Goal: Transaction & Acquisition: Purchase product/service

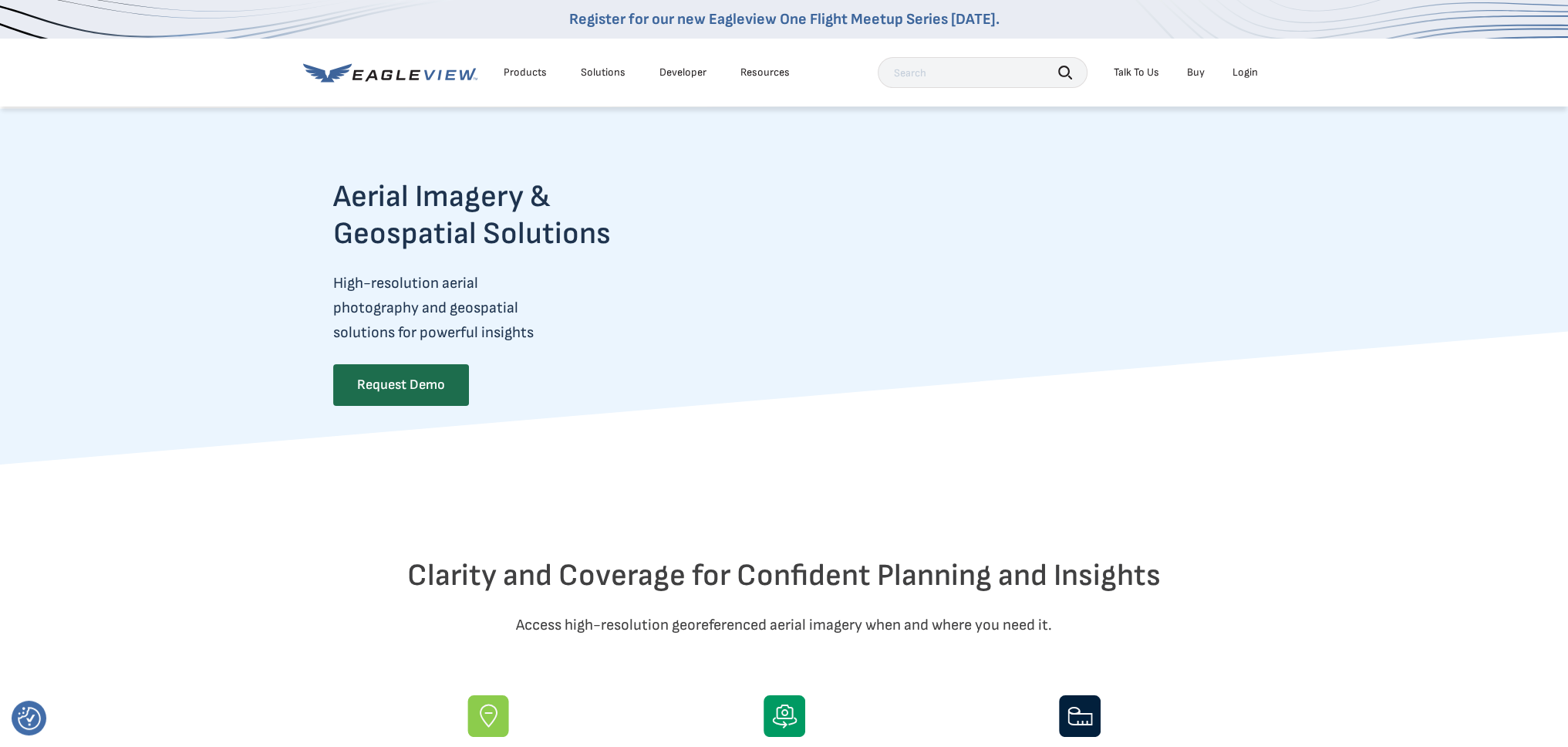
click at [1253, 64] on li "Login" at bounding box center [1244, 72] width 40 height 24
click at [1249, 71] on div "Login" at bounding box center [1244, 72] width 25 height 14
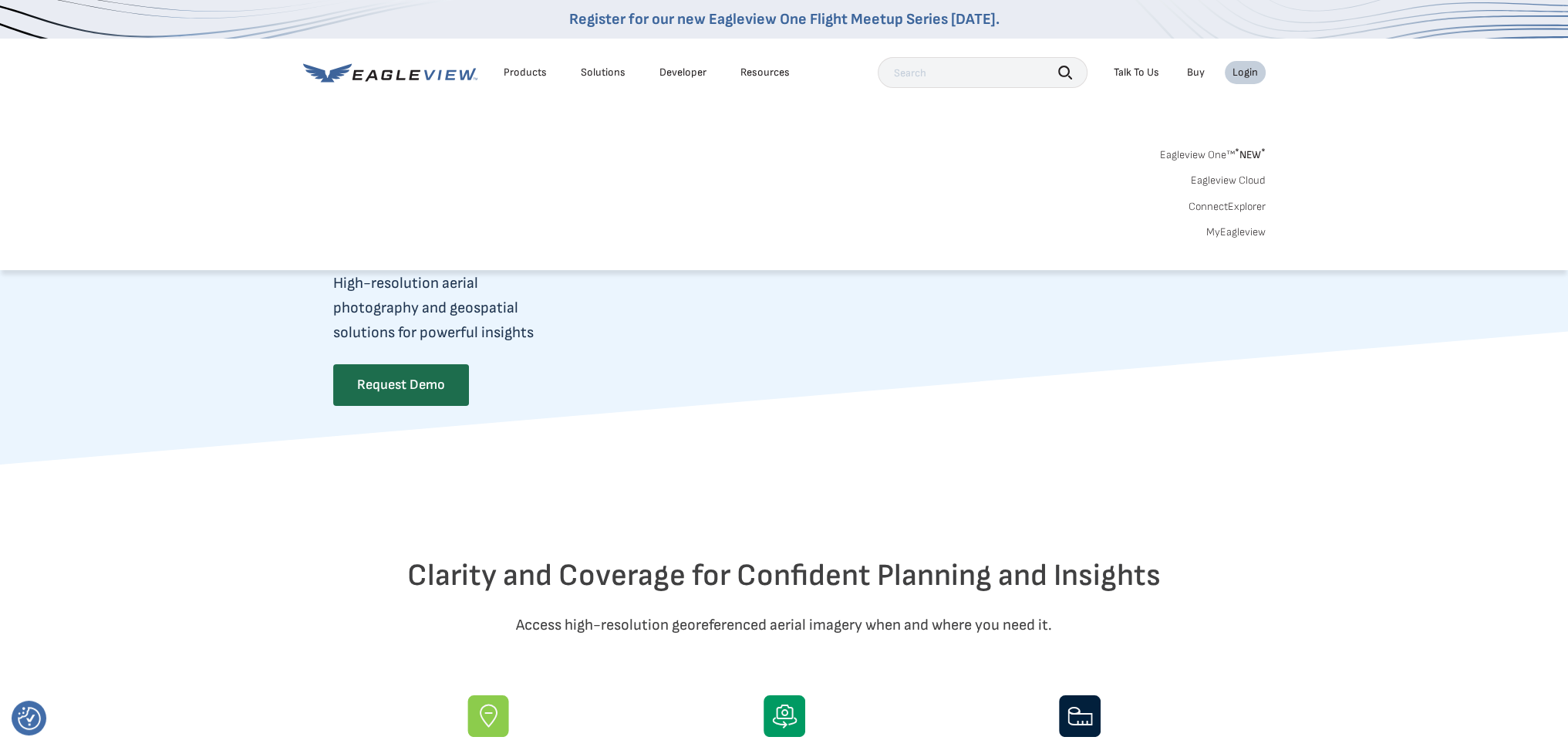
click at [1236, 237] on link "MyEagleview" at bounding box center [1235, 231] width 59 height 14
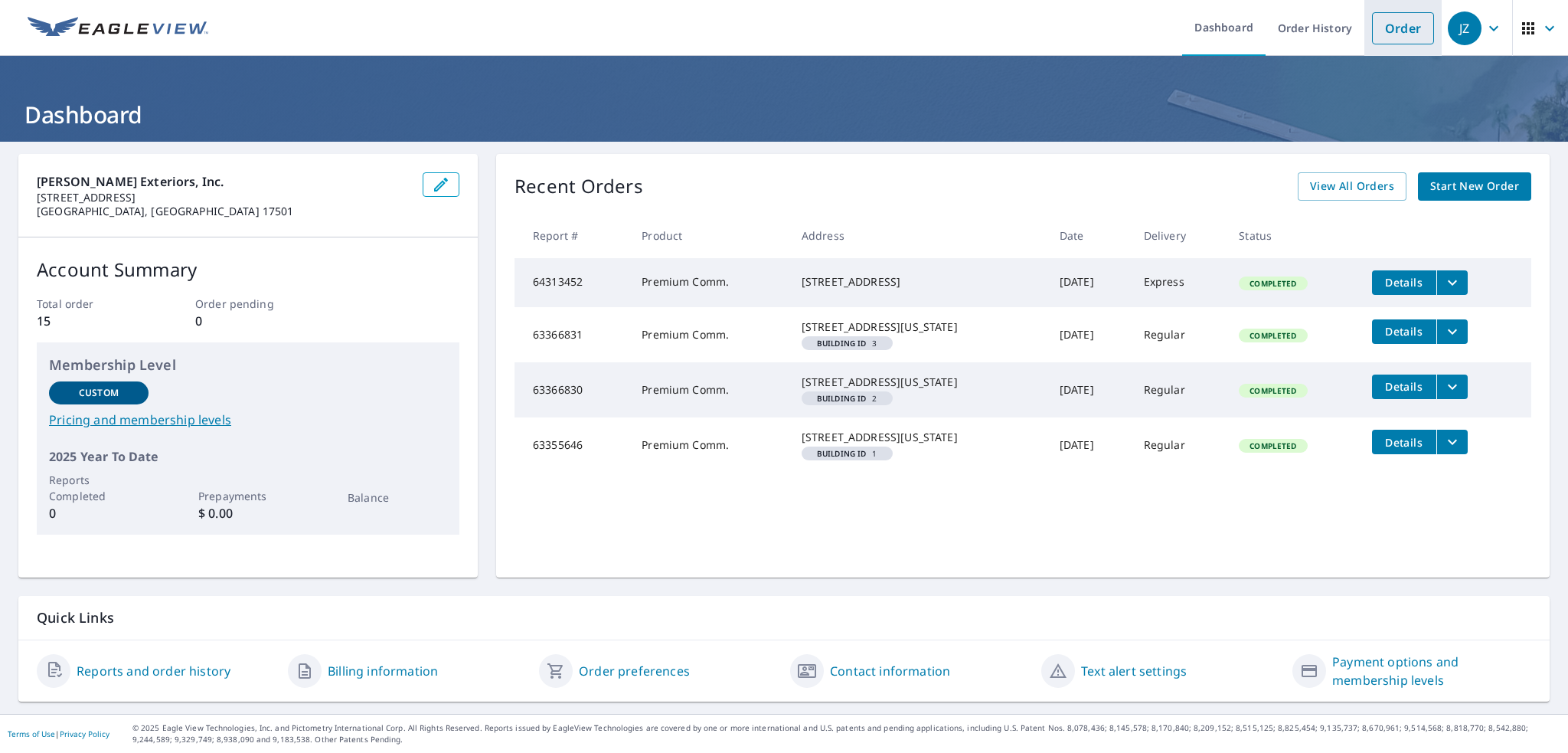
click at [1394, 19] on link "Order" at bounding box center [1403, 28] width 62 height 32
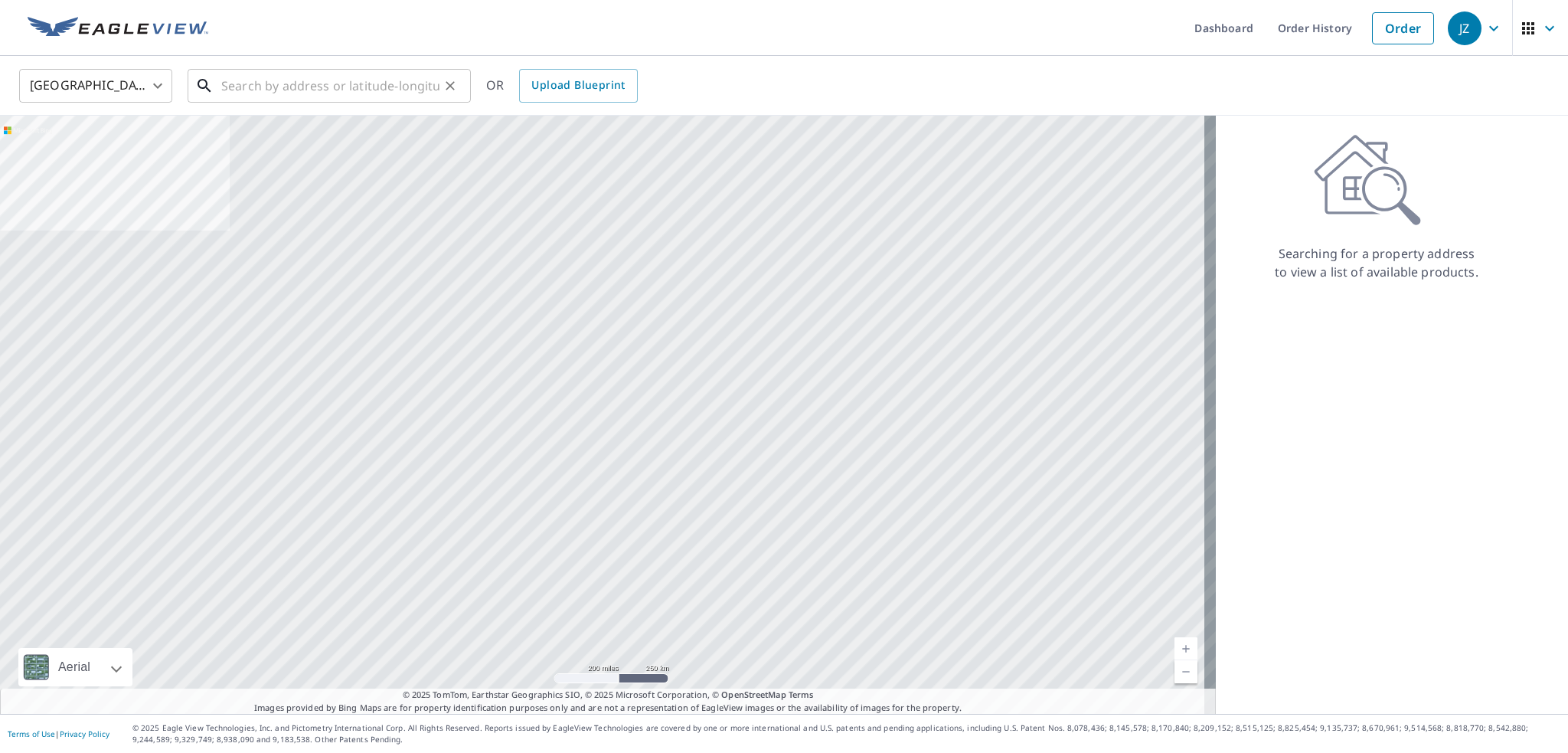
click at [262, 82] on input "text" at bounding box center [331, 86] width 219 height 43
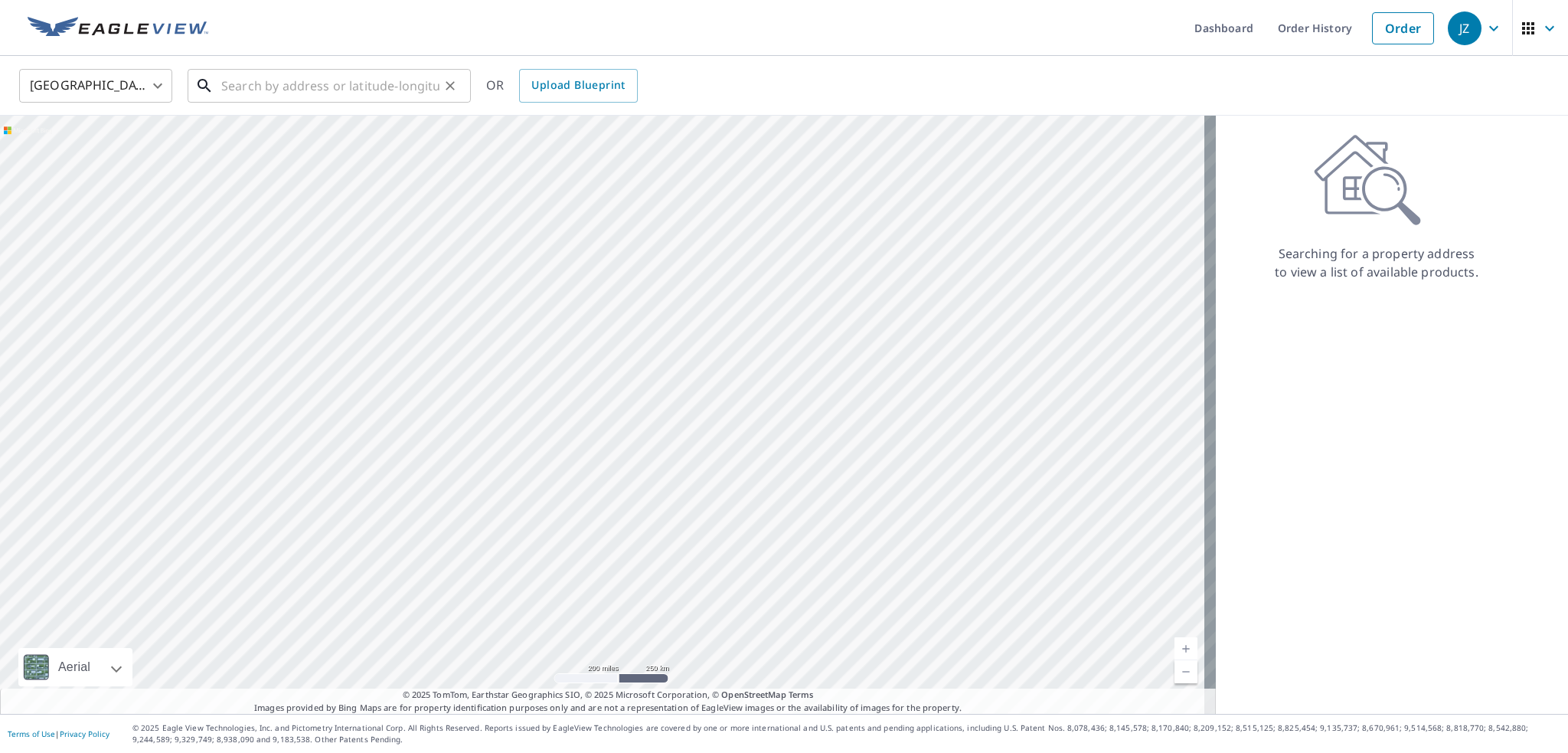
click at [368, 92] on input "text" at bounding box center [331, 86] width 219 height 43
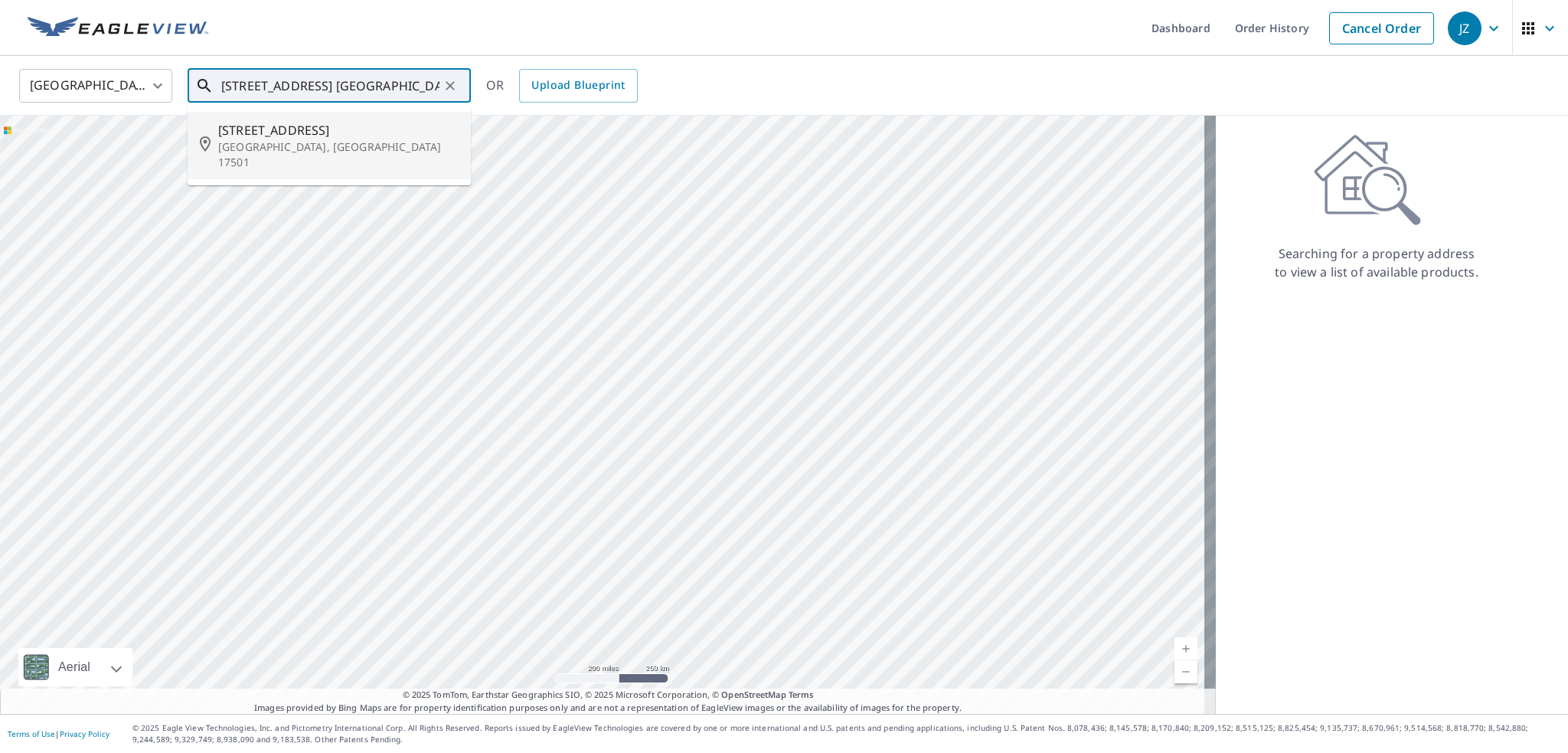
click at [264, 131] on span "[STREET_ADDRESS]" at bounding box center [338, 131] width 240 height 19
type input "[STREET_ADDRESS]"
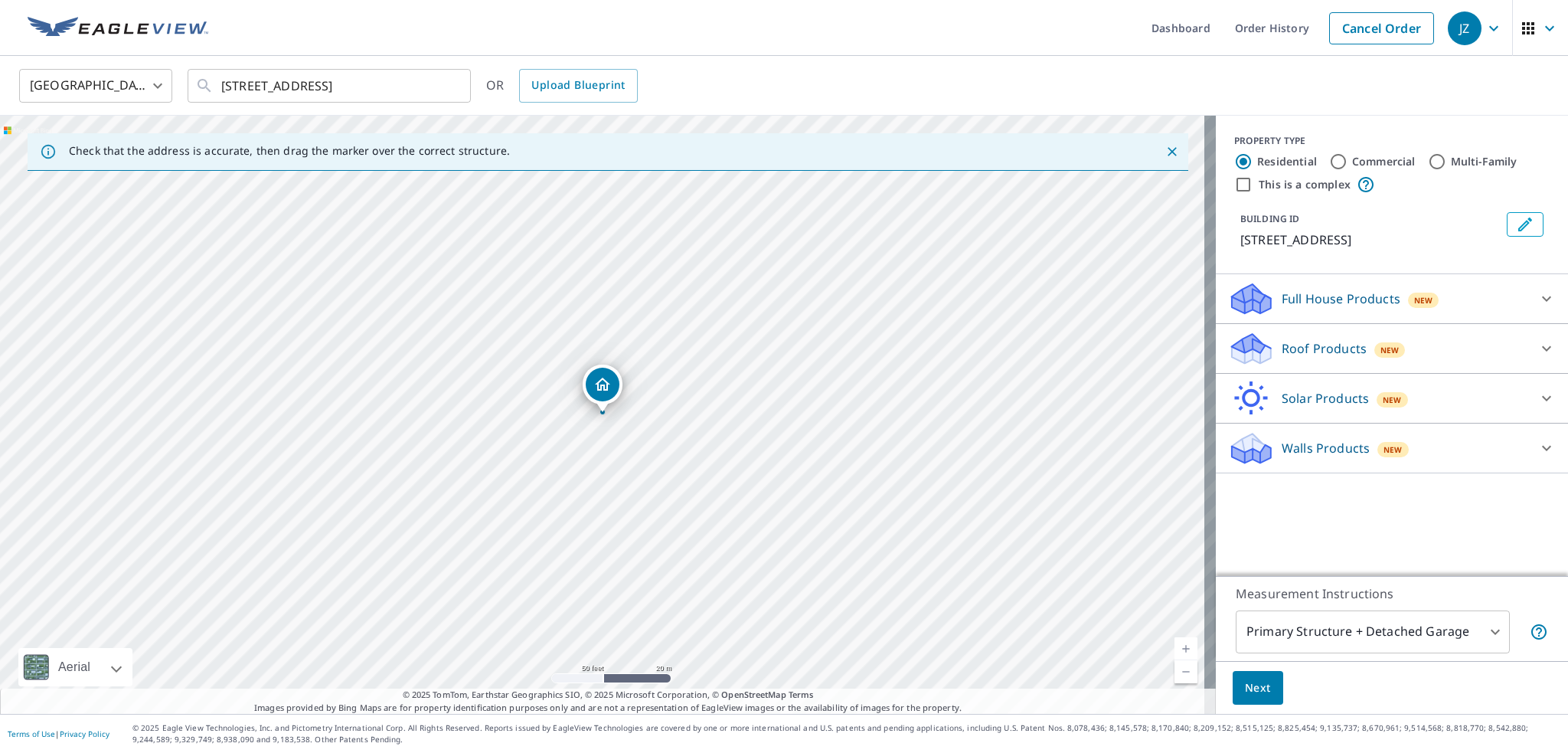
click at [1321, 346] on p "Roof Products" at bounding box center [1324, 348] width 85 height 19
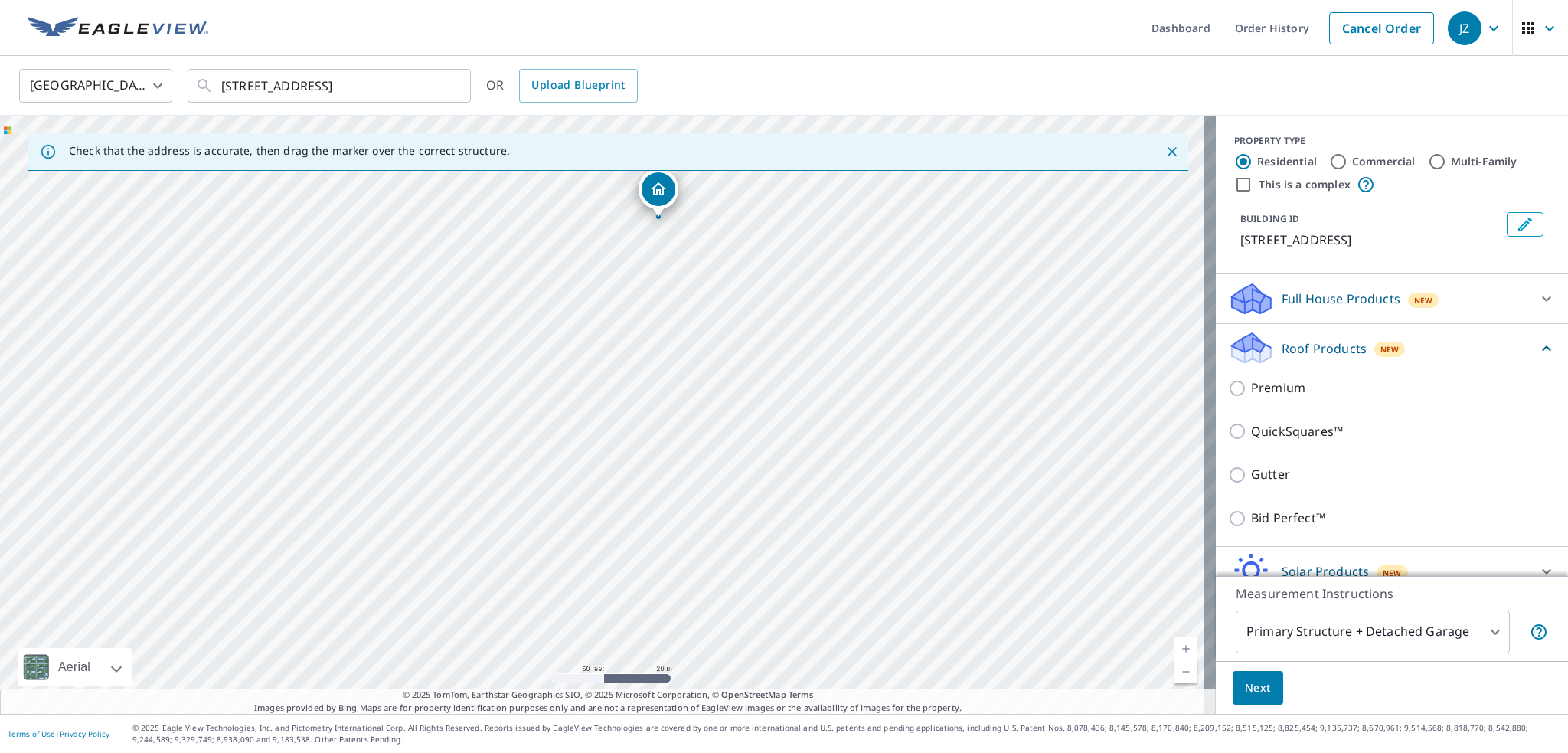
drag, startPoint x: 716, startPoint y: 446, endPoint x: 772, endPoint y: 250, distance: 203.8
click at [772, 250] on div "[STREET_ADDRESS]" at bounding box center [608, 415] width 1216 height 598
drag, startPoint x: 656, startPoint y: 190, endPoint x: 689, endPoint y: 490, distance: 301.8
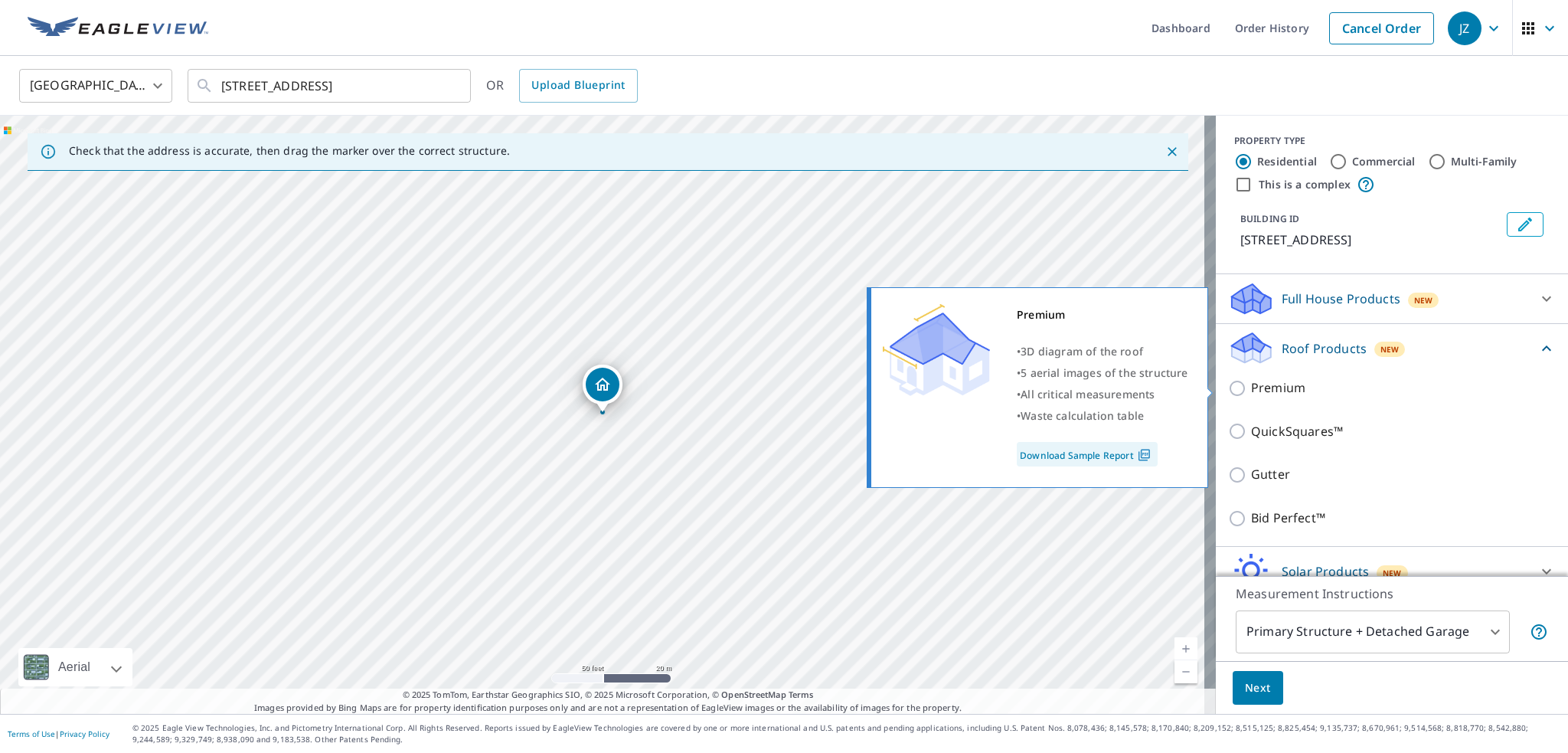
click at [1228, 388] on input "Premium" at bounding box center [1239, 389] width 23 height 19
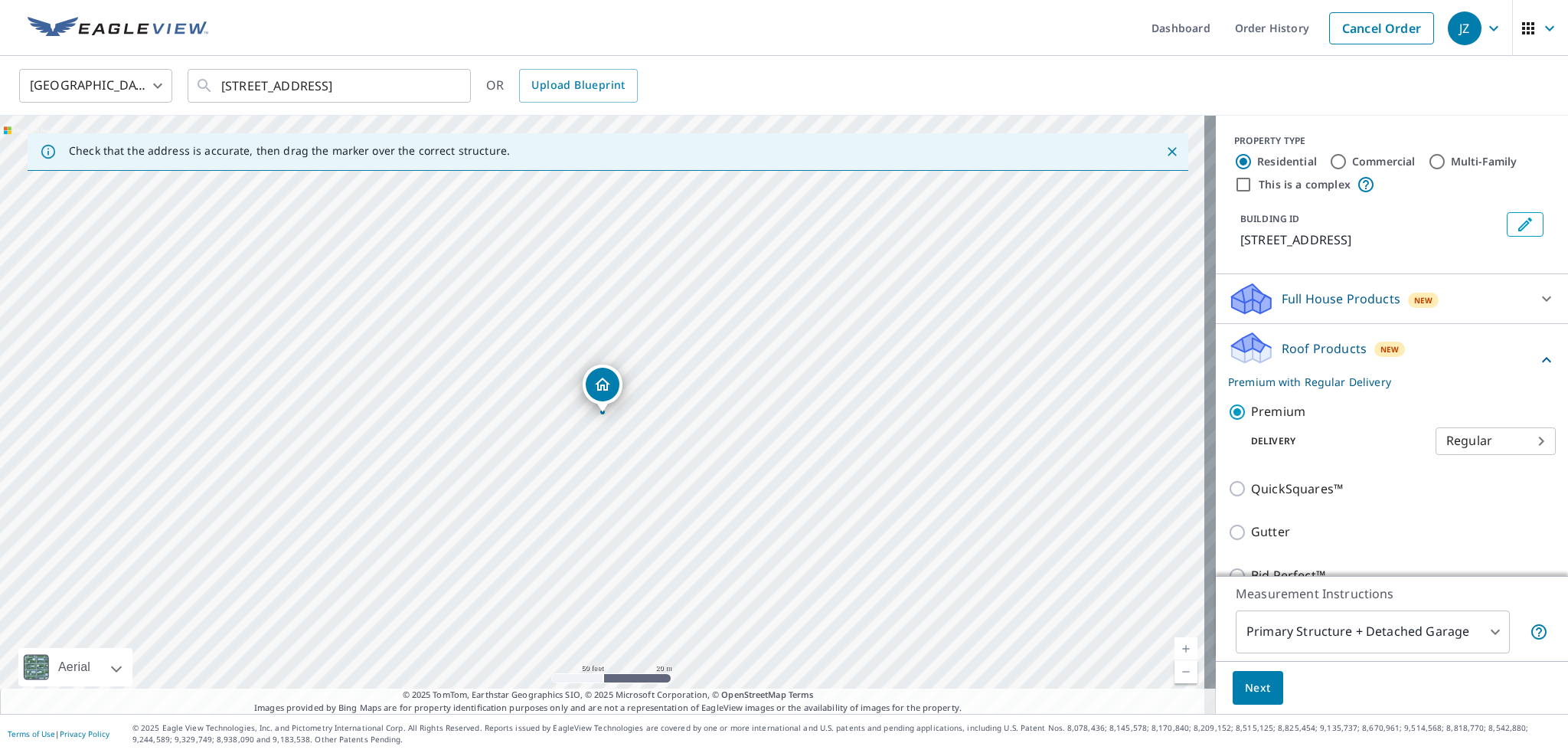
click at [1522, 436] on body "JZ JZ Dashboard Order History Cancel Order JZ [GEOGRAPHIC_DATA] [GEOGRAPHIC_DAT…" at bounding box center [784, 376] width 1568 height 753
click at [1522, 436] on li "Regular" at bounding box center [1473, 441] width 120 height 28
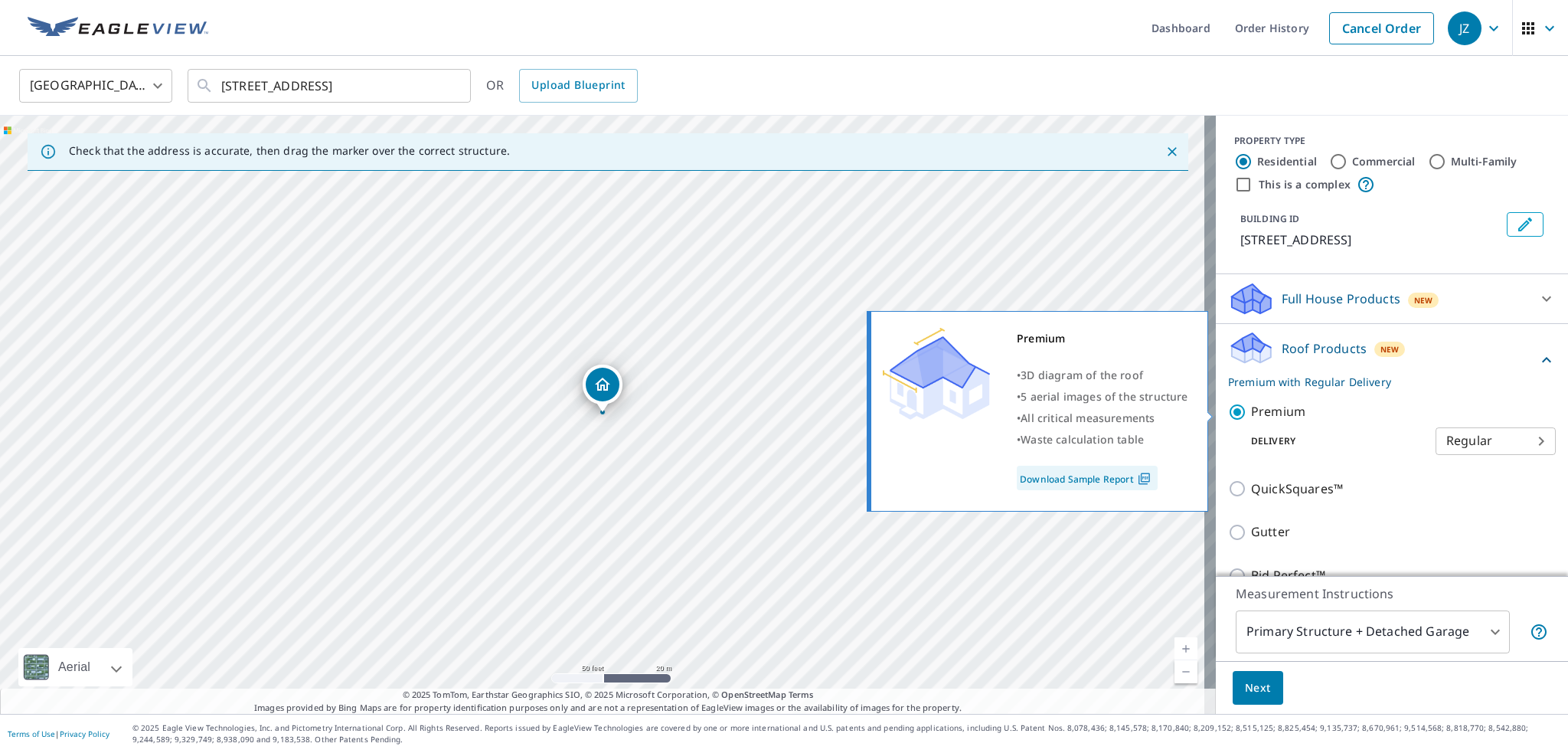
click at [1368, 404] on label "Premium" at bounding box center [1404, 411] width 304 height 19
click at [1251, 404] on input "Premium" at bounding box center [1239, 412] width 23 height 19
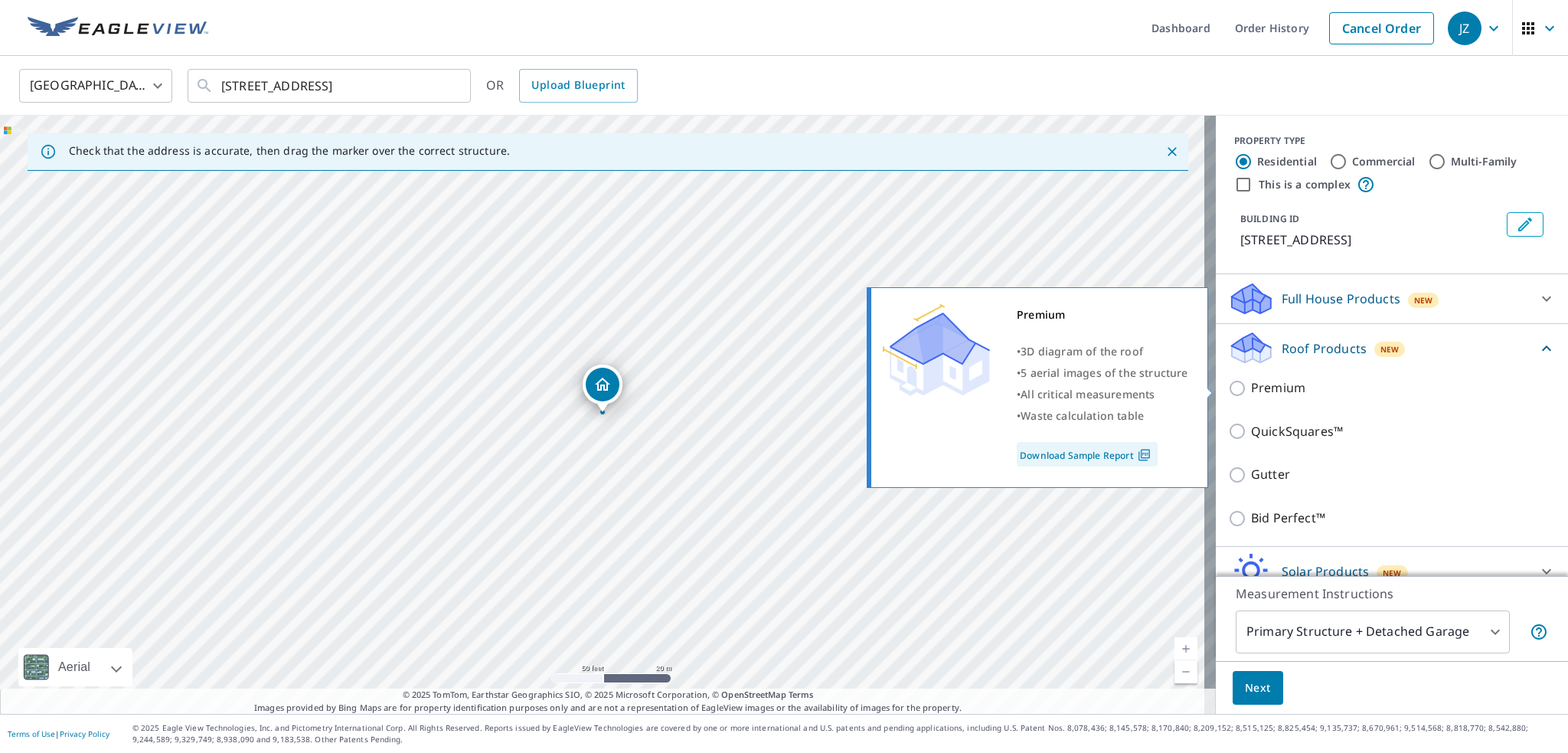
click at [1228, 392] on input "Premium" at bounding box center [1239, 389] width 23 height 19
checkbox input "true"
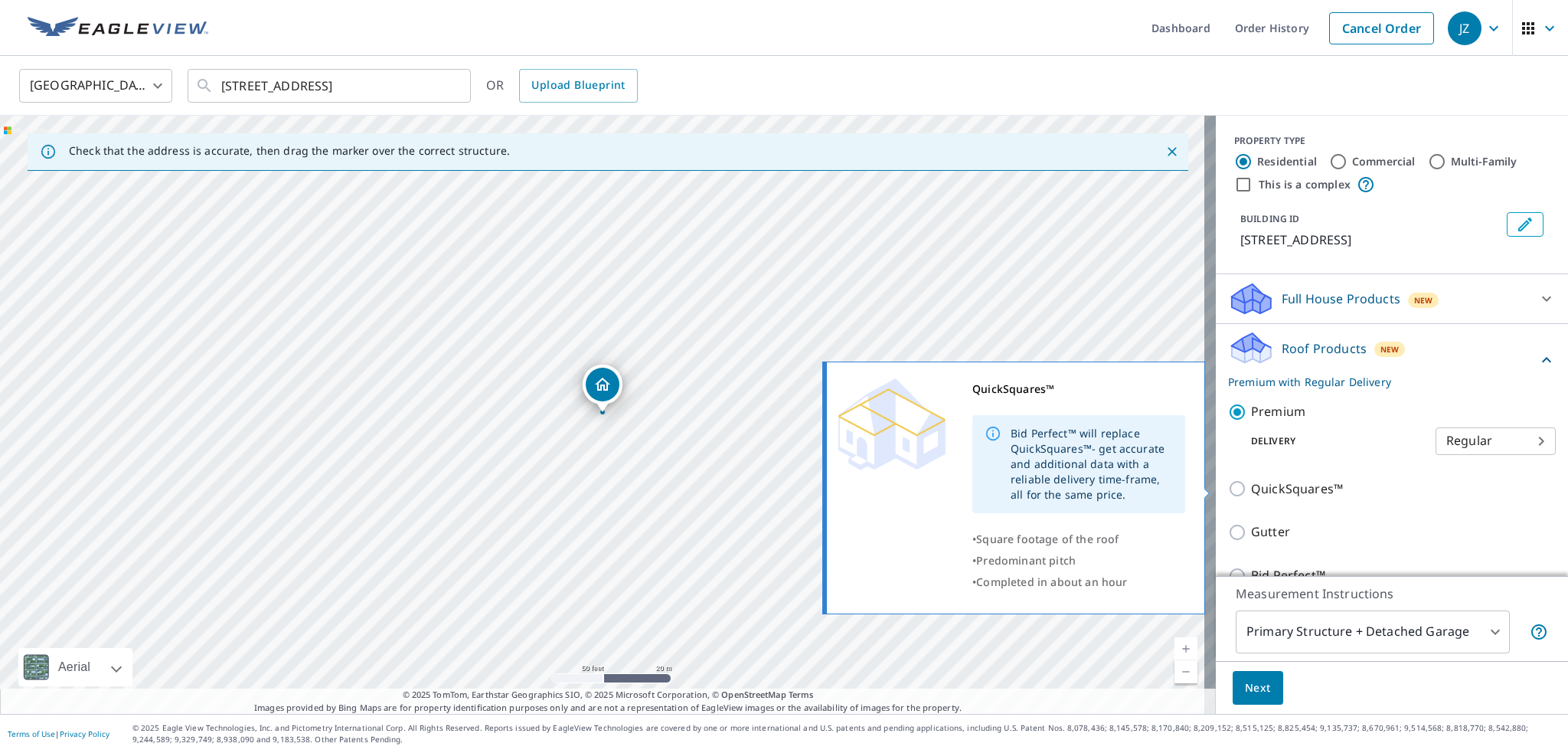
click at [1228, 483] on input "QuickSquares™" at bounding box center [1239, 489] width 23 height 19
checkbox input "true"
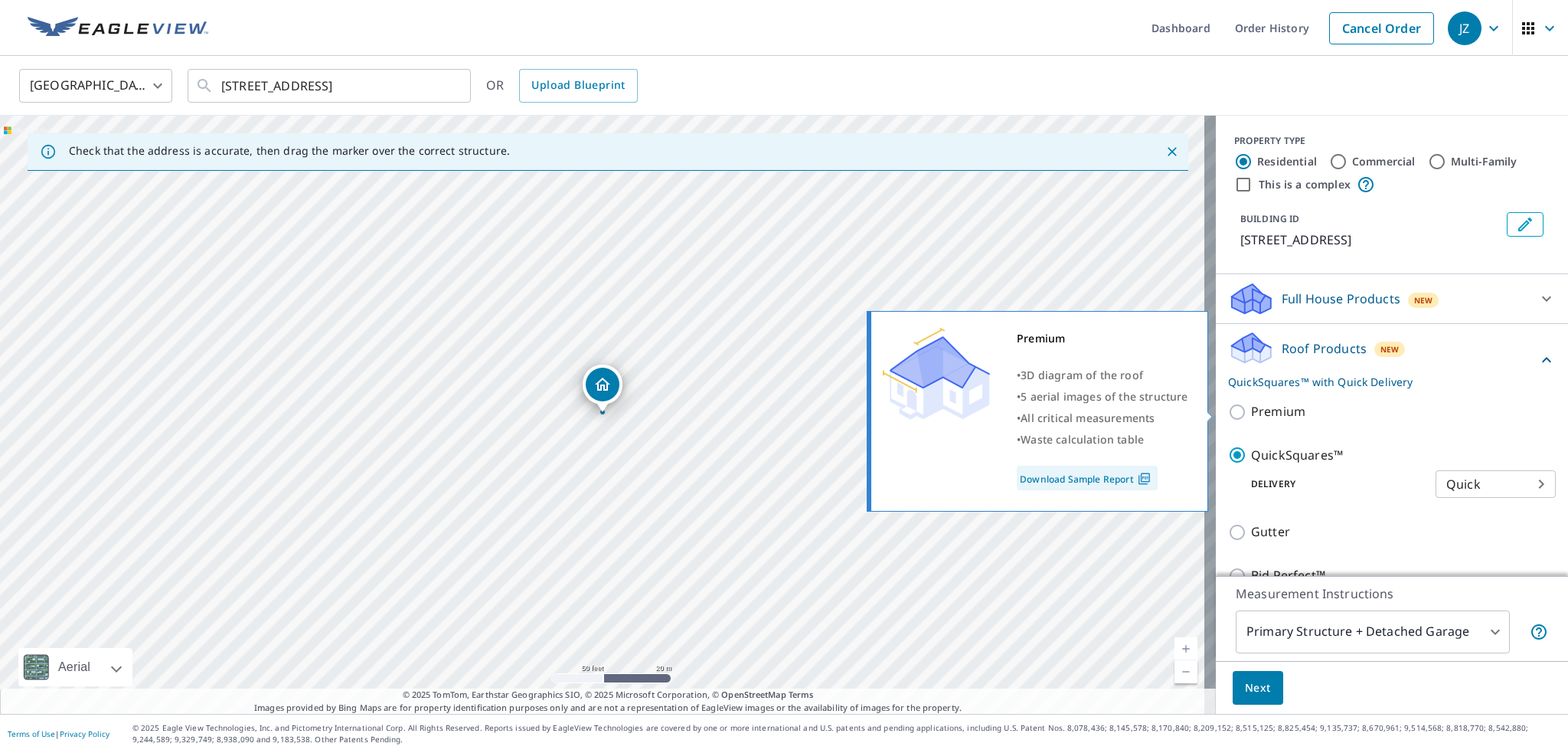
click at [1228, 413] on input "Premium" at bounding box center [1239, 412] width 23 height 19
checkbox input "true"
checkbox input "false"
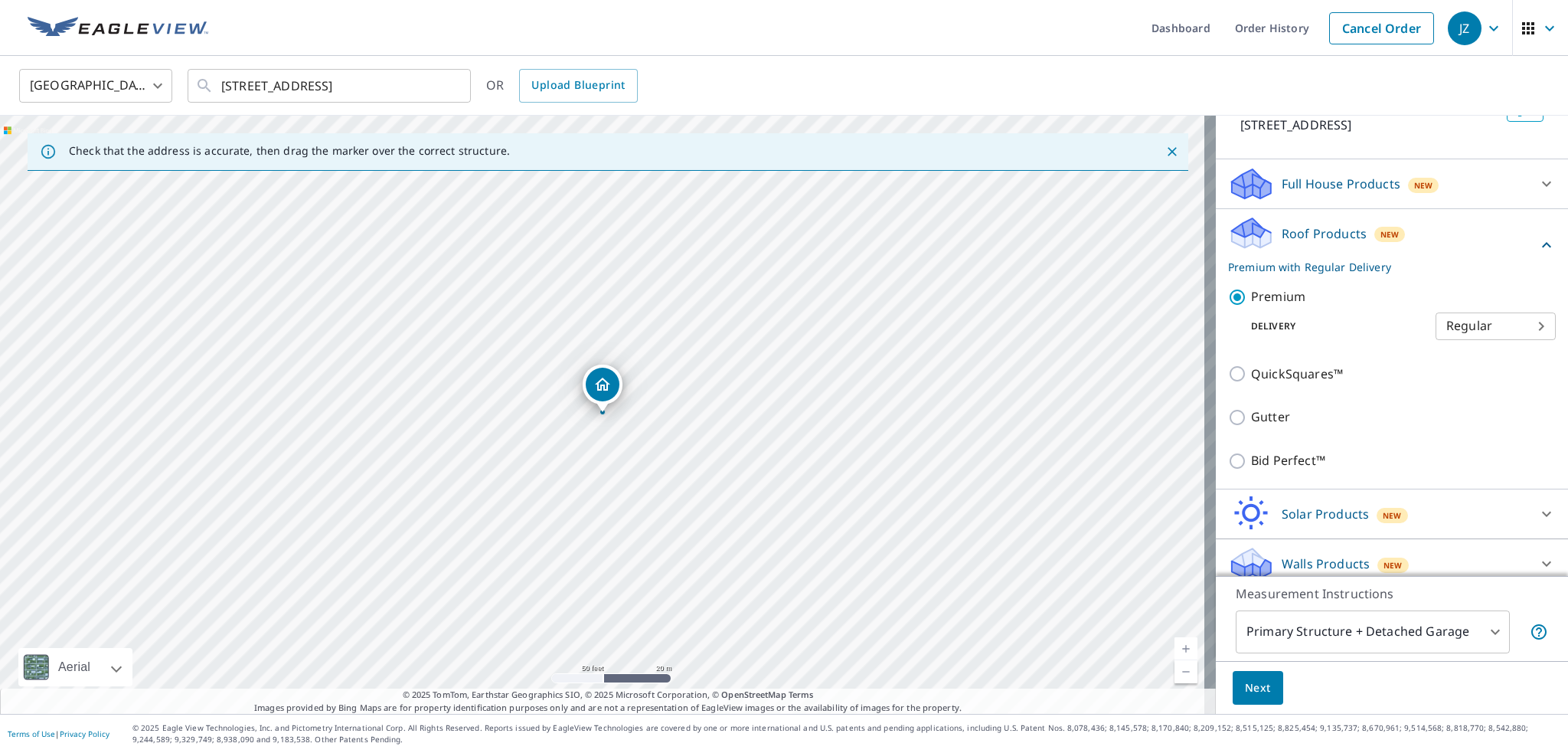
scroll to position [125, 0]
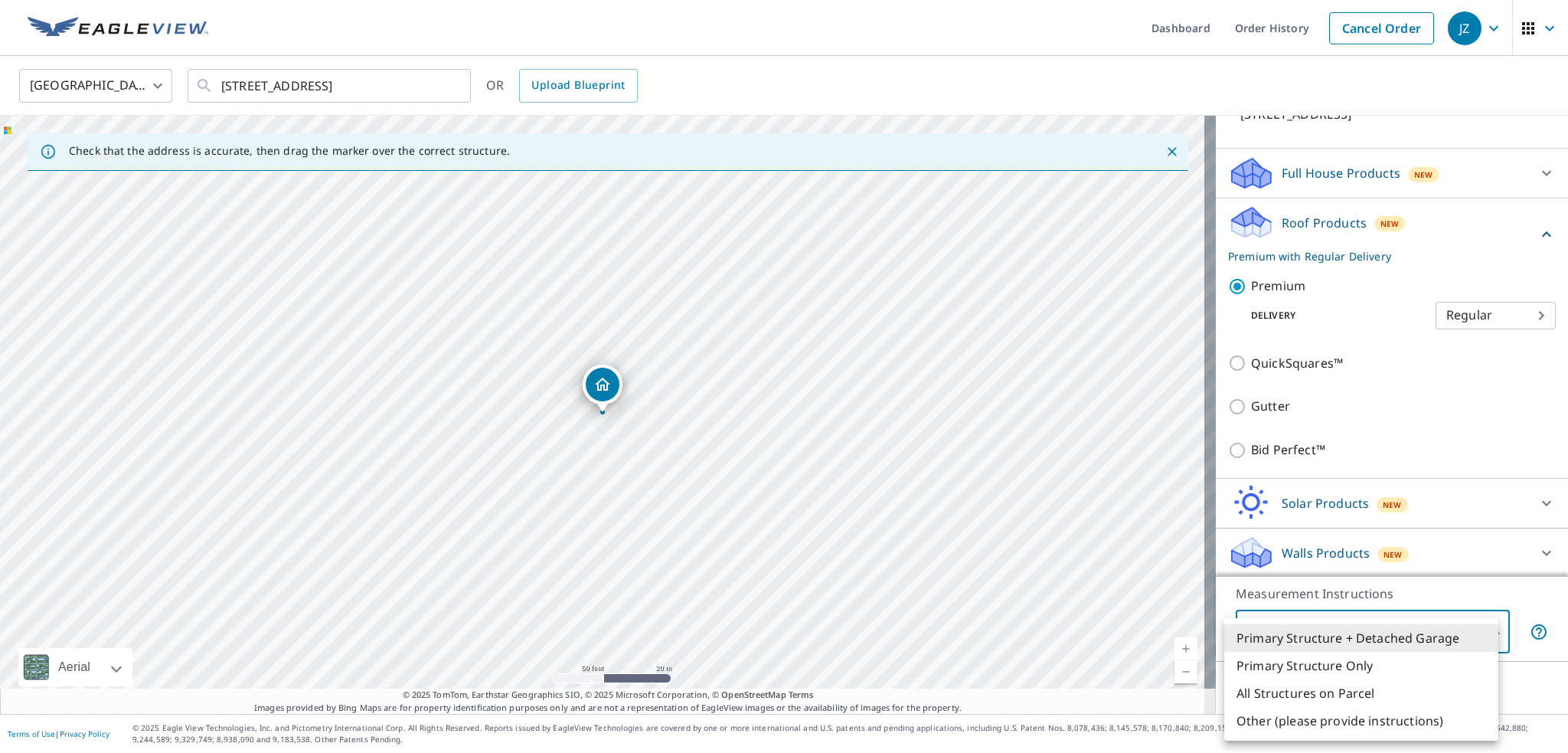
click at [1477, 648] on body "JZ JZ Dashboard Order History Cancel Order JZ [GEOGRAPHIC_DATA] [GEOGRAPHIC_DAT…" at bounding box center [784, 376] width 1568 height 753
click at [1345, 674] on li "Primary Structure Only" at bounding box center [1362, 666] width 275 height 28
type input "2"
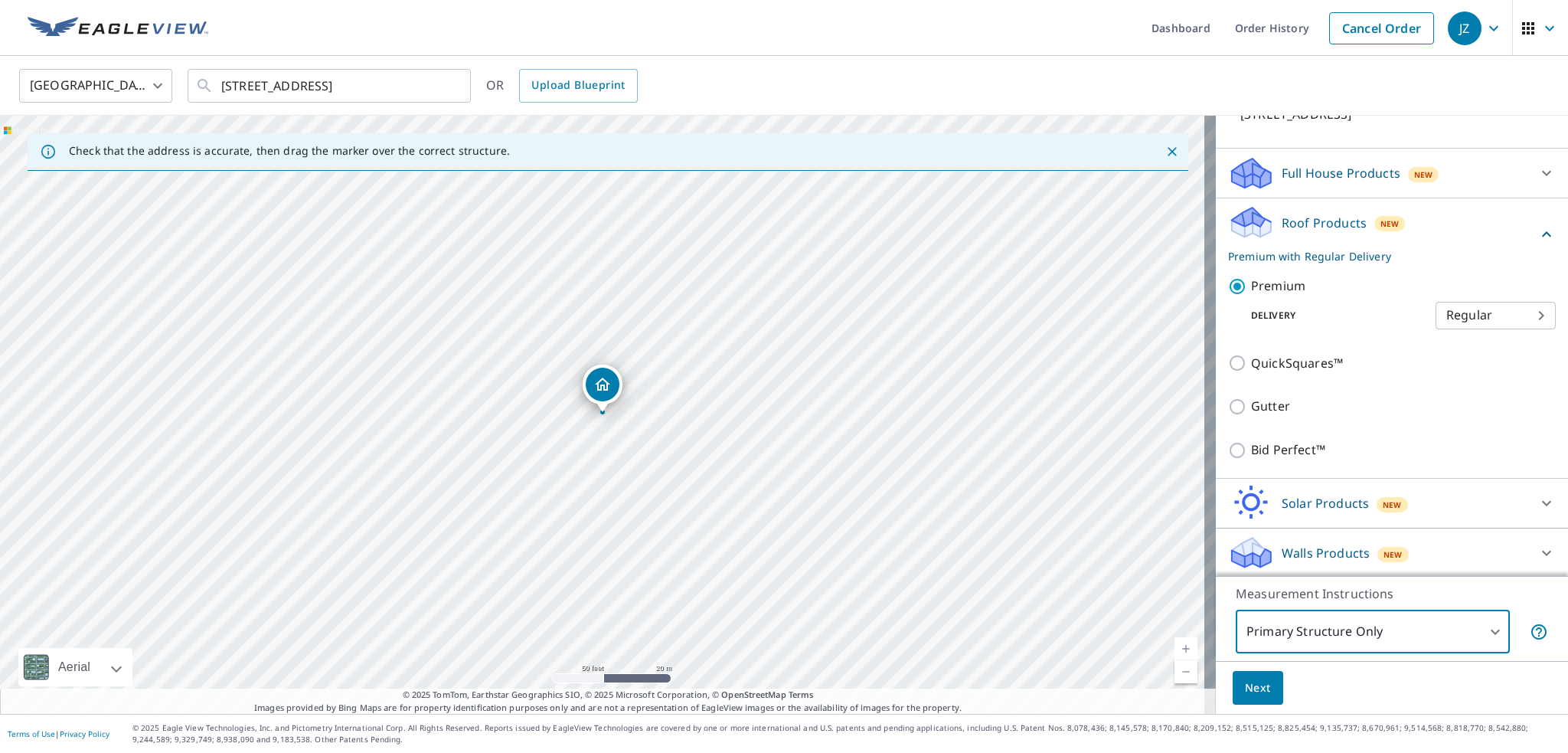
click at [1262, 690] on button "Next" at bounding box center [1258, 688] width 50 height 35
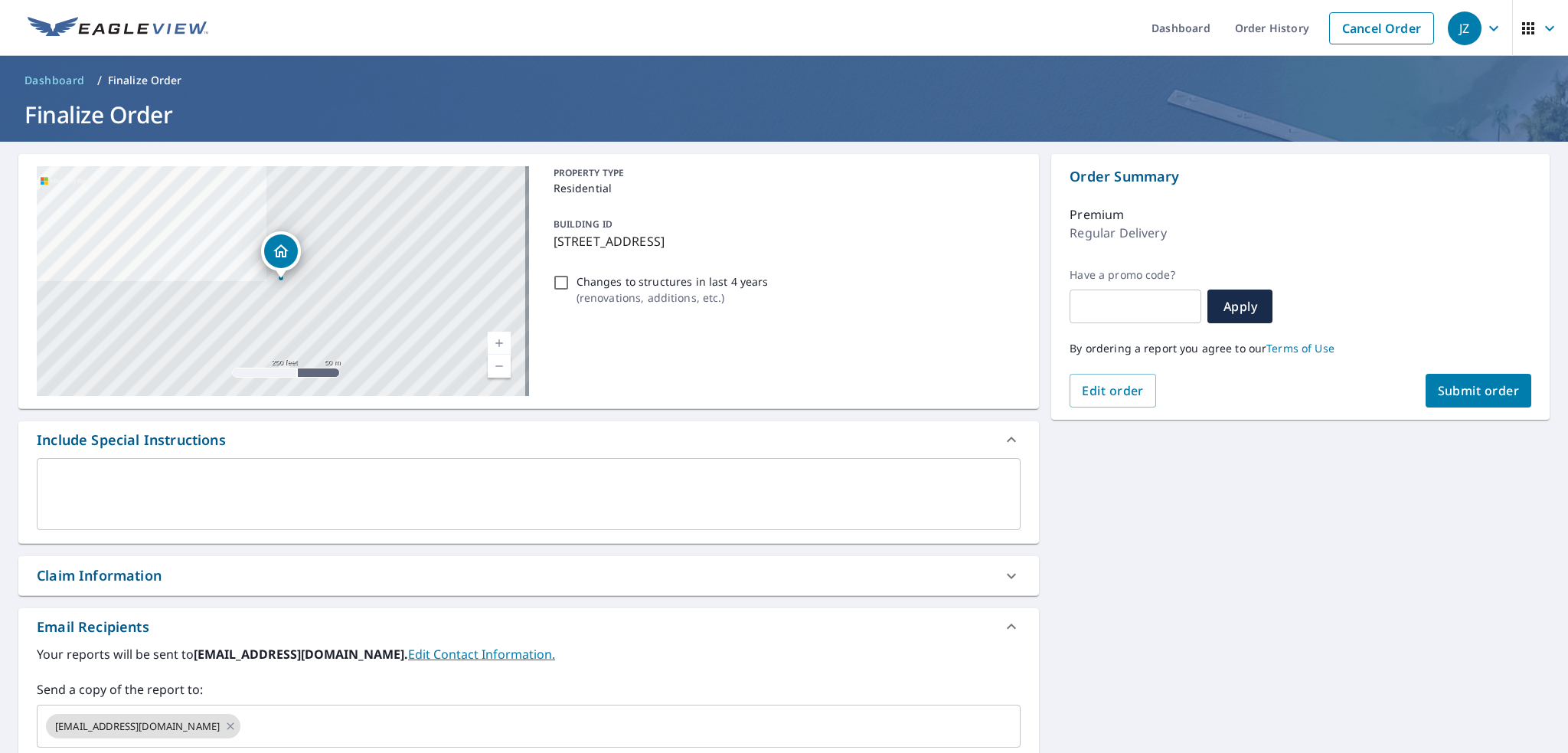
click at [181, 470] on div "x ​" at bounding box center [529, 493] width 984 height 72
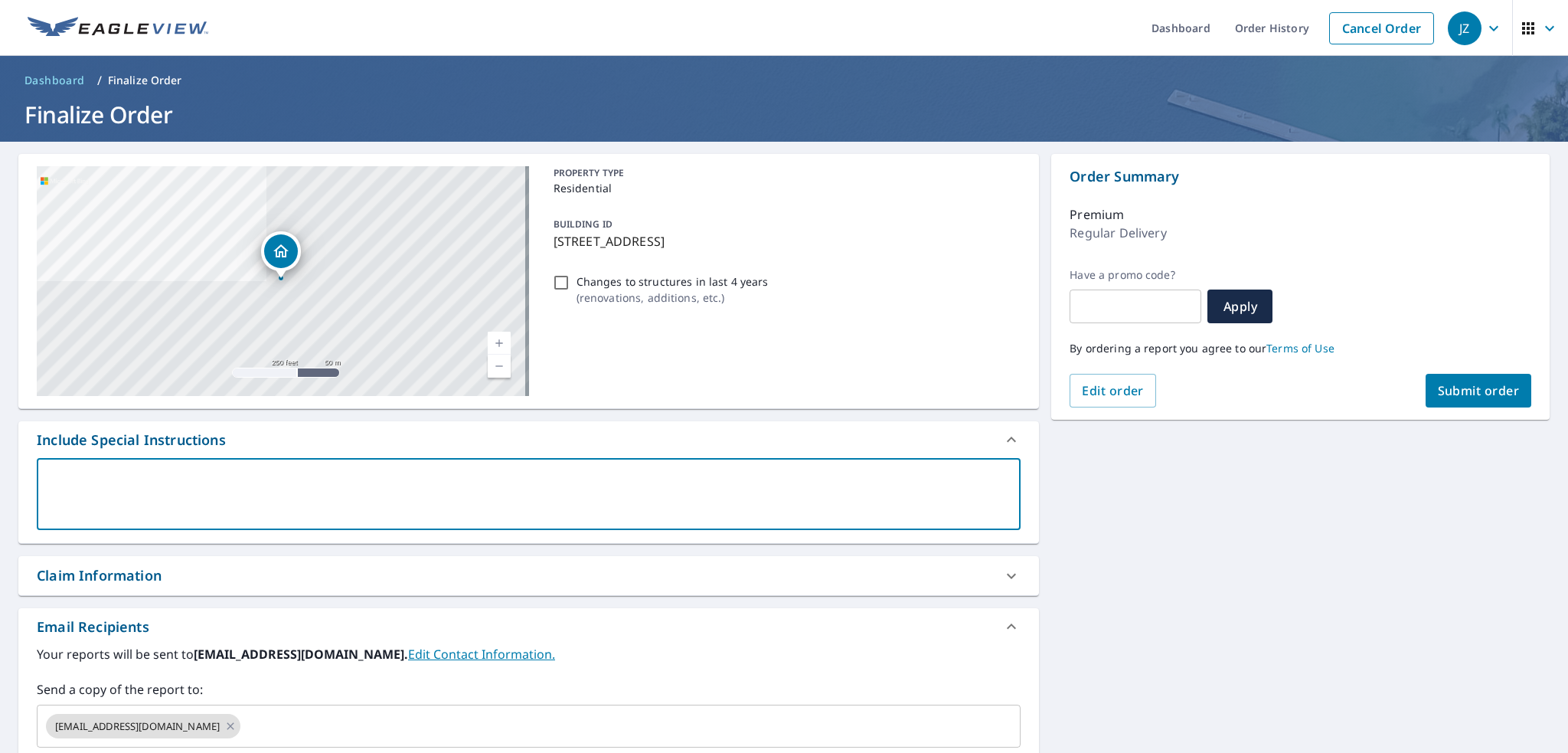
type textarea "x"
type textarea "I"
type textarea "x"
type textarea "In"
type textarea "x"
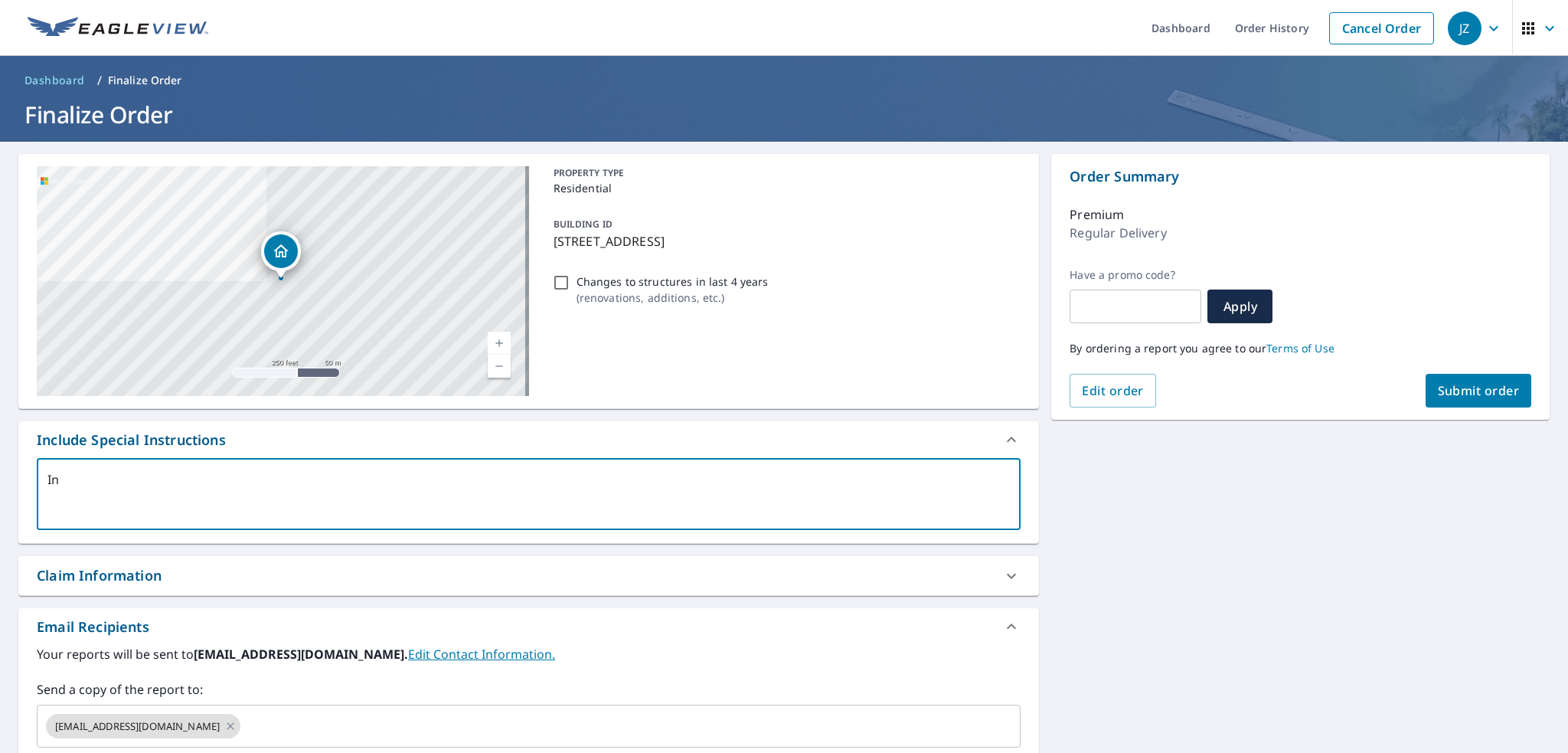
type textarea "I"
type textarea "x"
type textarea "I"
type textarea "x"
type textarea "I n"
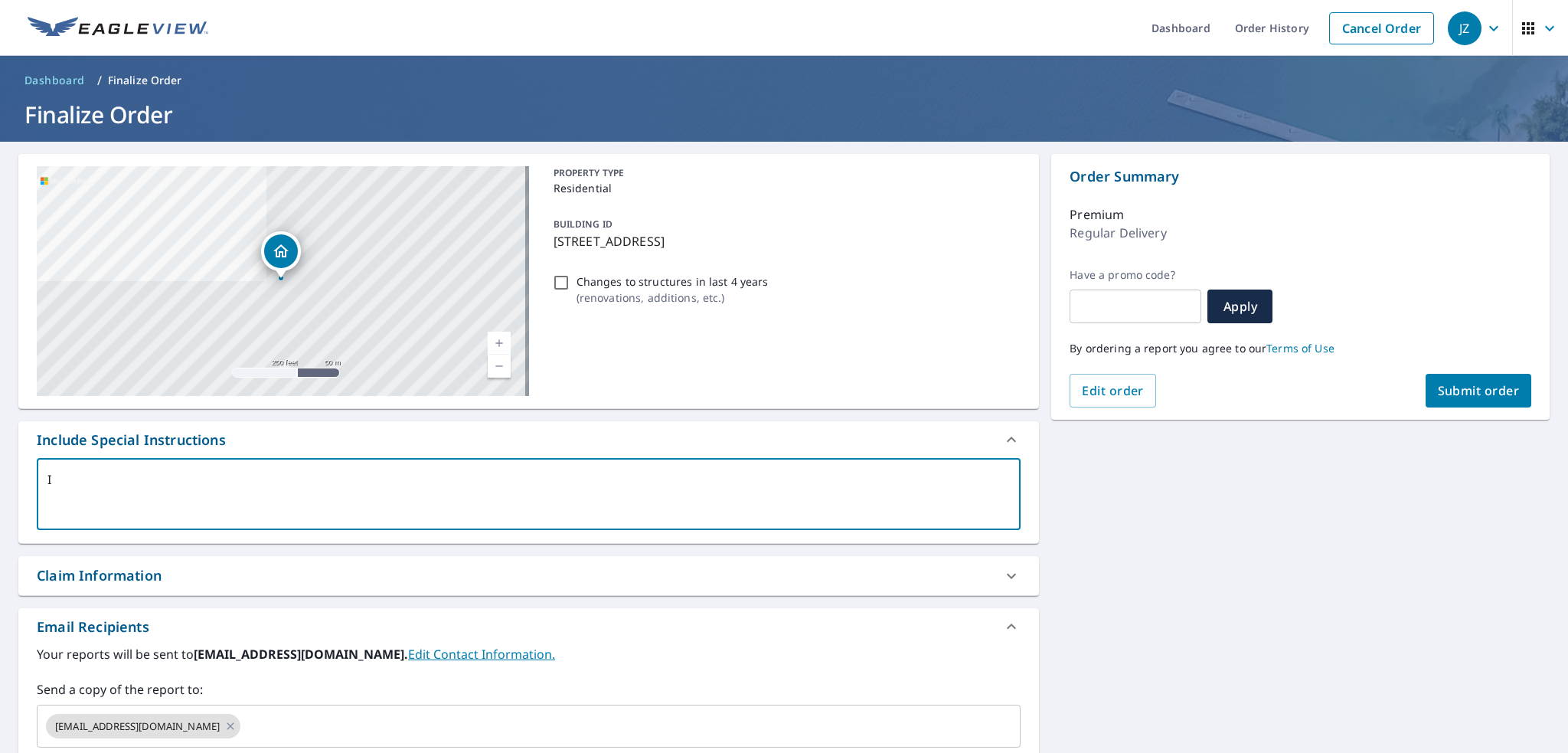
type textarea "x"
type textarea "I ne"
type textarea "x"
type textarea "I nee"
type textarea "x"
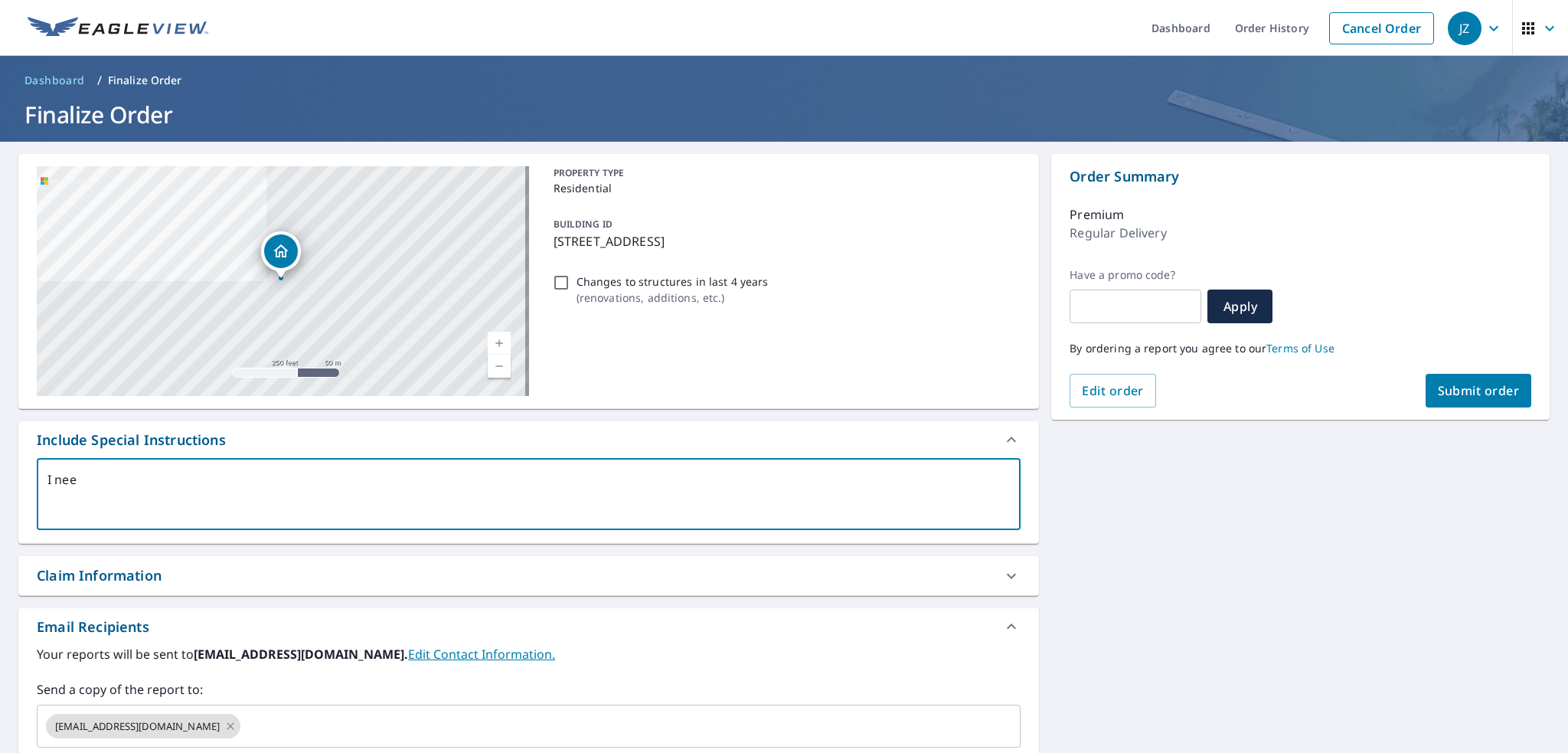
type textarea "I need"
type textarea "x"
type textarea "I need"
type textarea "x"
type textarea "I need t"
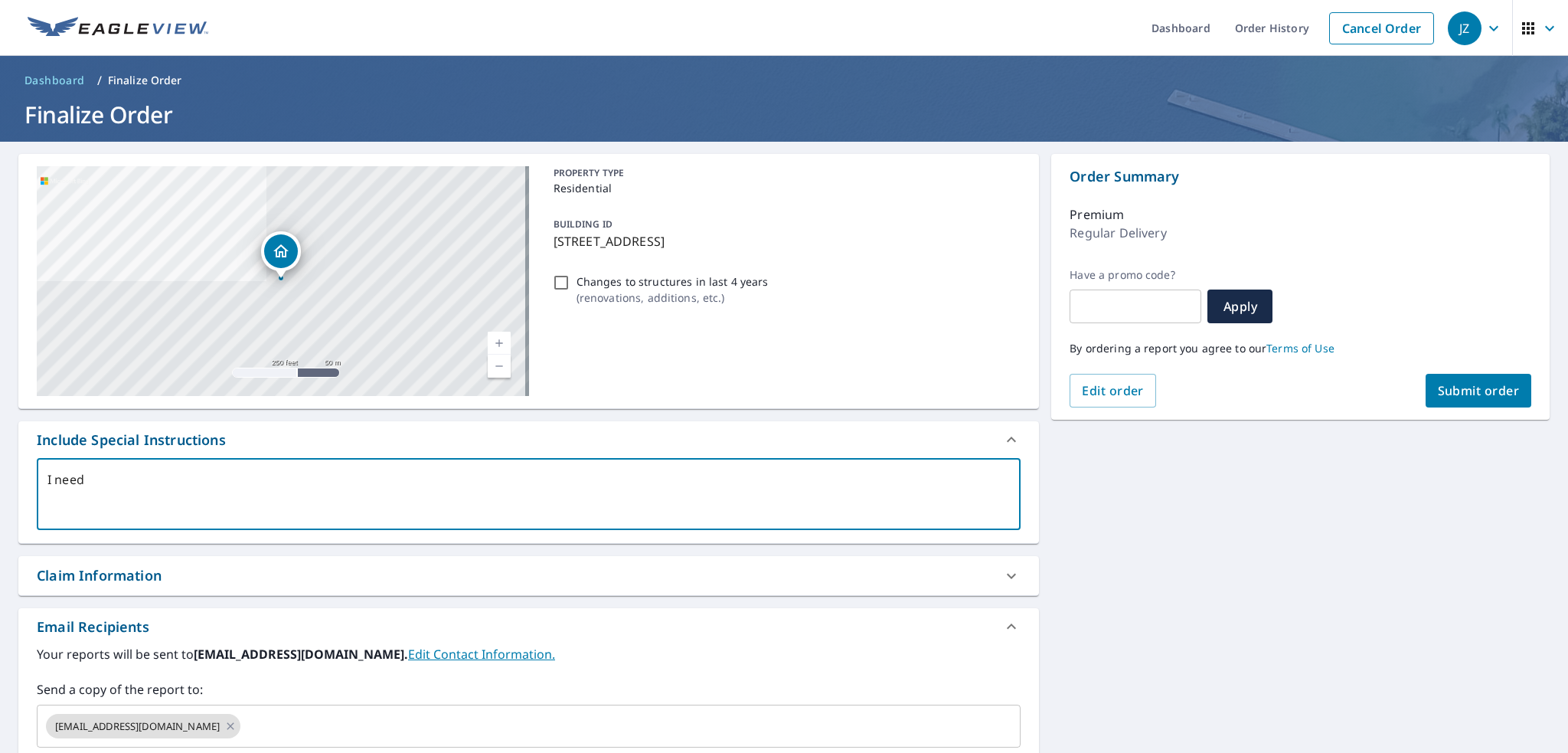
type textarea "x"
type textarea "I need th"
type textarea "x"
type textarea "I need the"
type textarea "x"
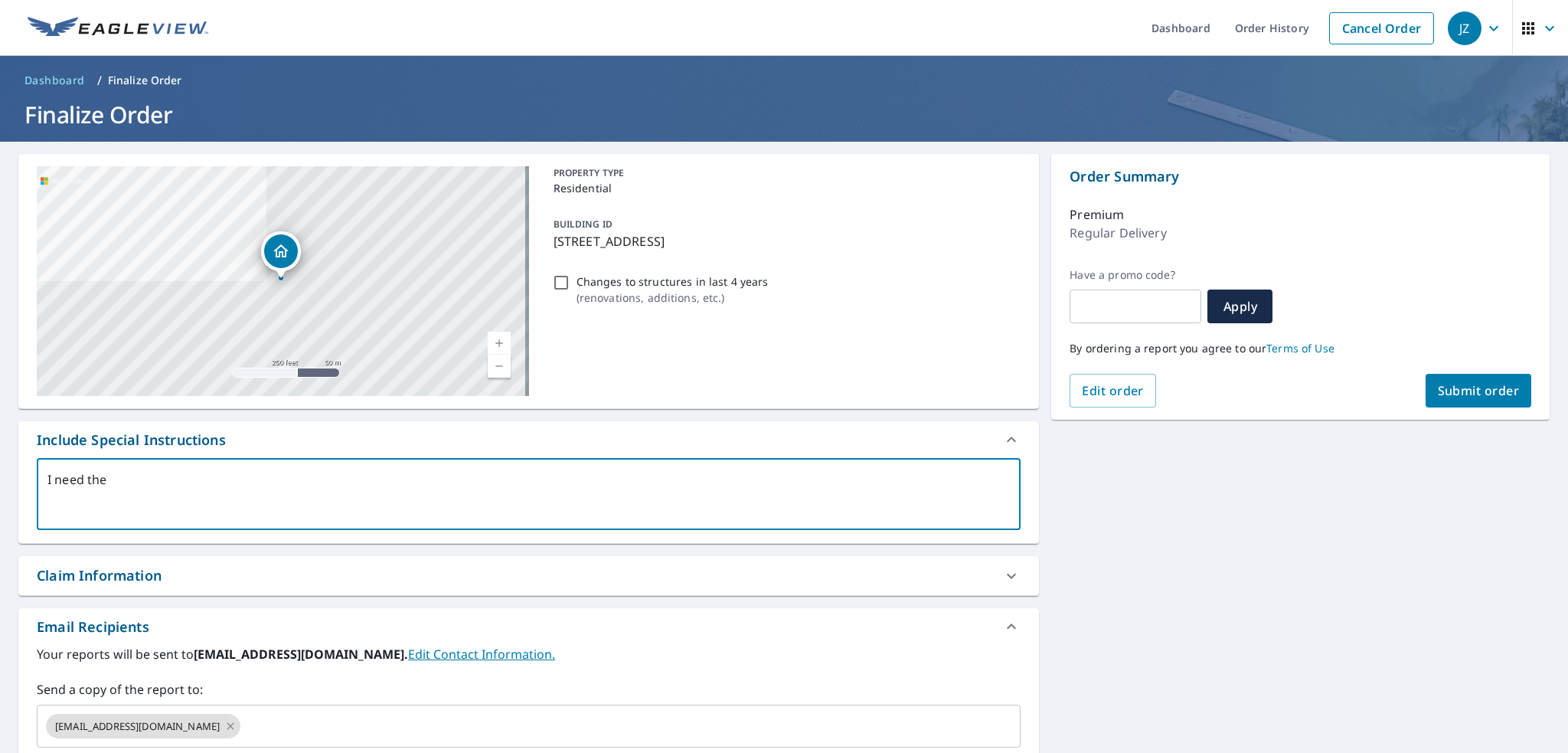
type textarea "I need the"
type textarea "x"
type textarea "I need the r"
type textarea "x"
type textarea "I need the re"
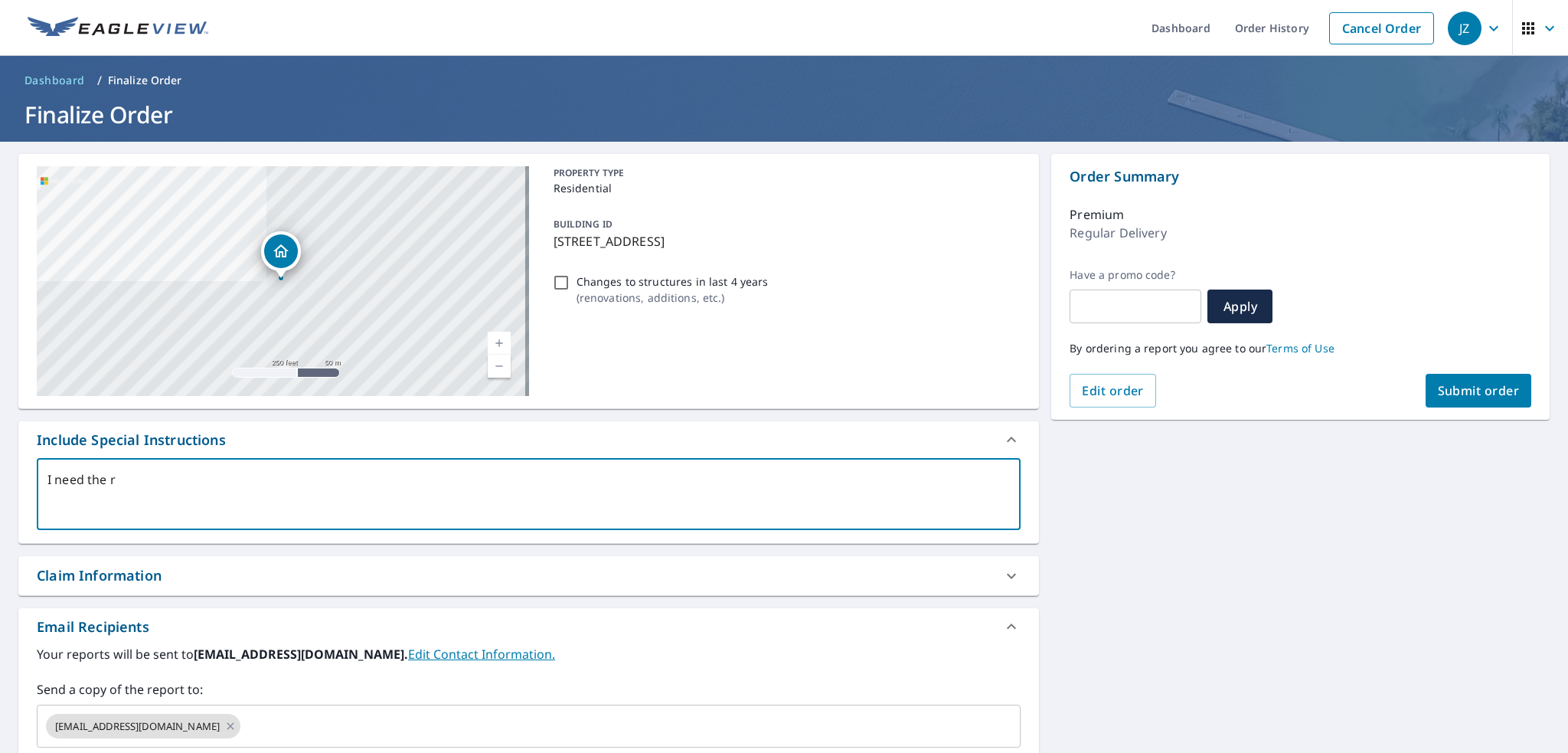
type textarea "x"
type textarea "I need the rep"
type textarea "x"
type textarea "I need the repo"
type textarea "x"
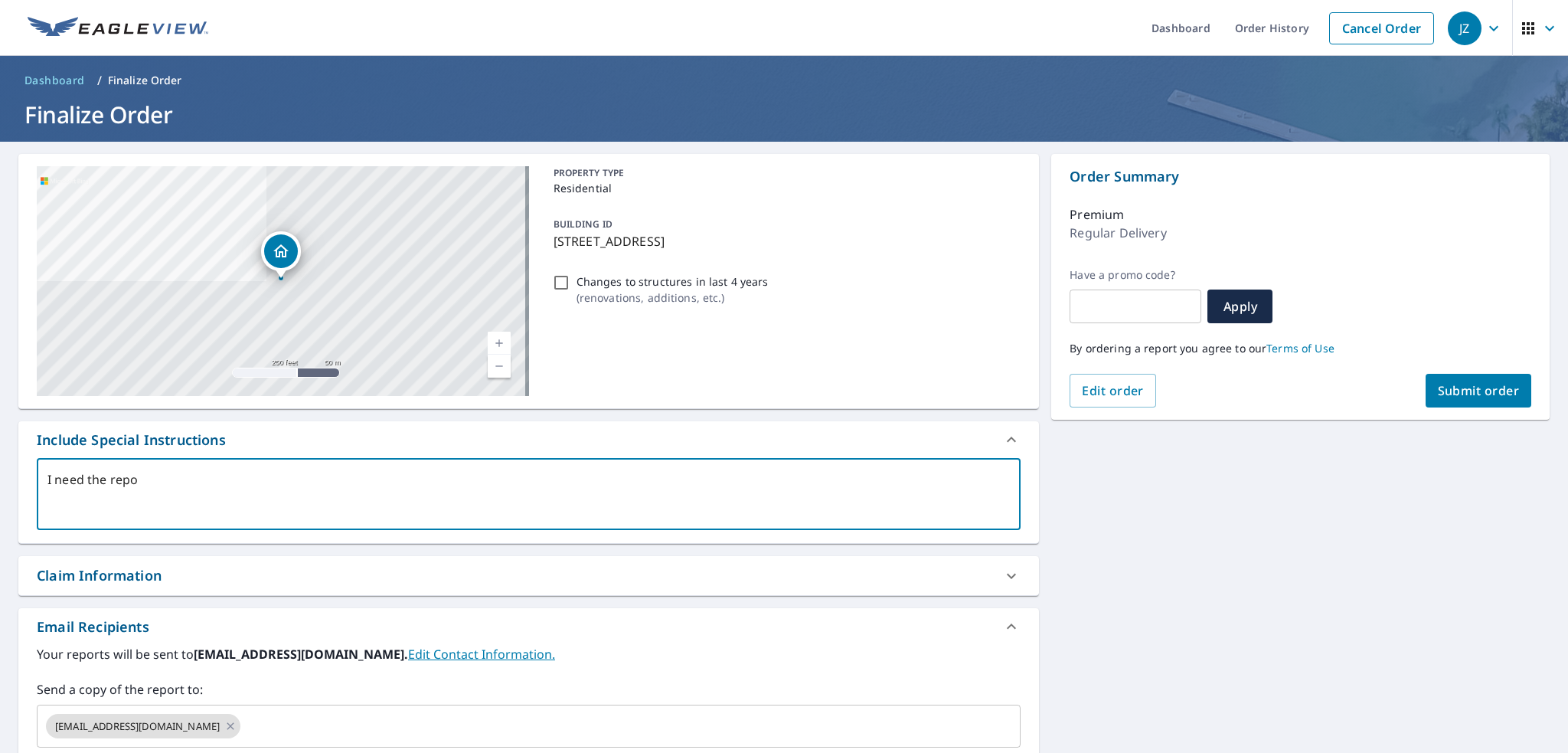
type textarea "I need the repor"
type textarea "x"
type textarea "I need the report"
type textarea "x"
type textarea "I need the report"
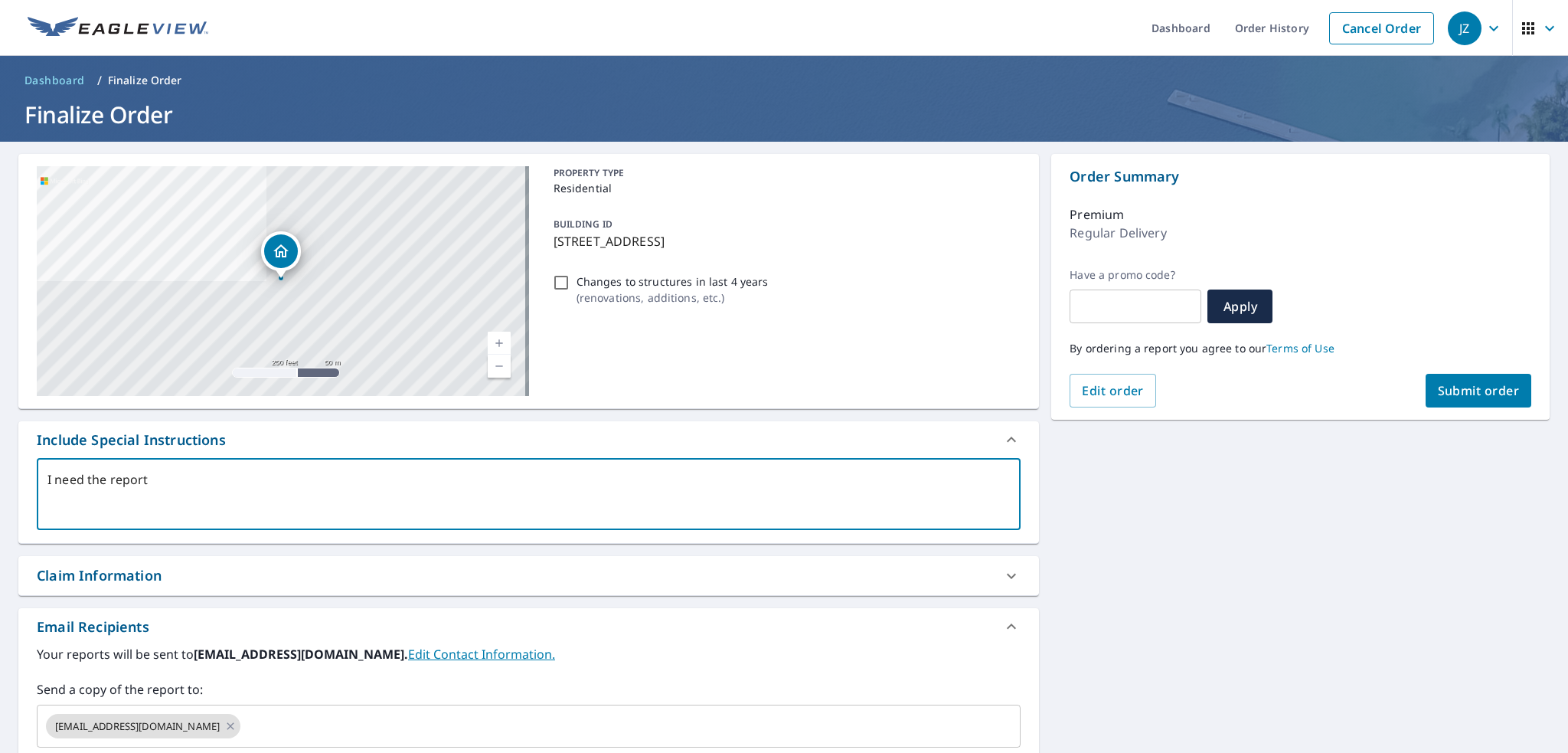
type textarea "x"
type textarea "I need the report f"
type textarea "x"
type textarea "I need the report fo"
type textarea "x"
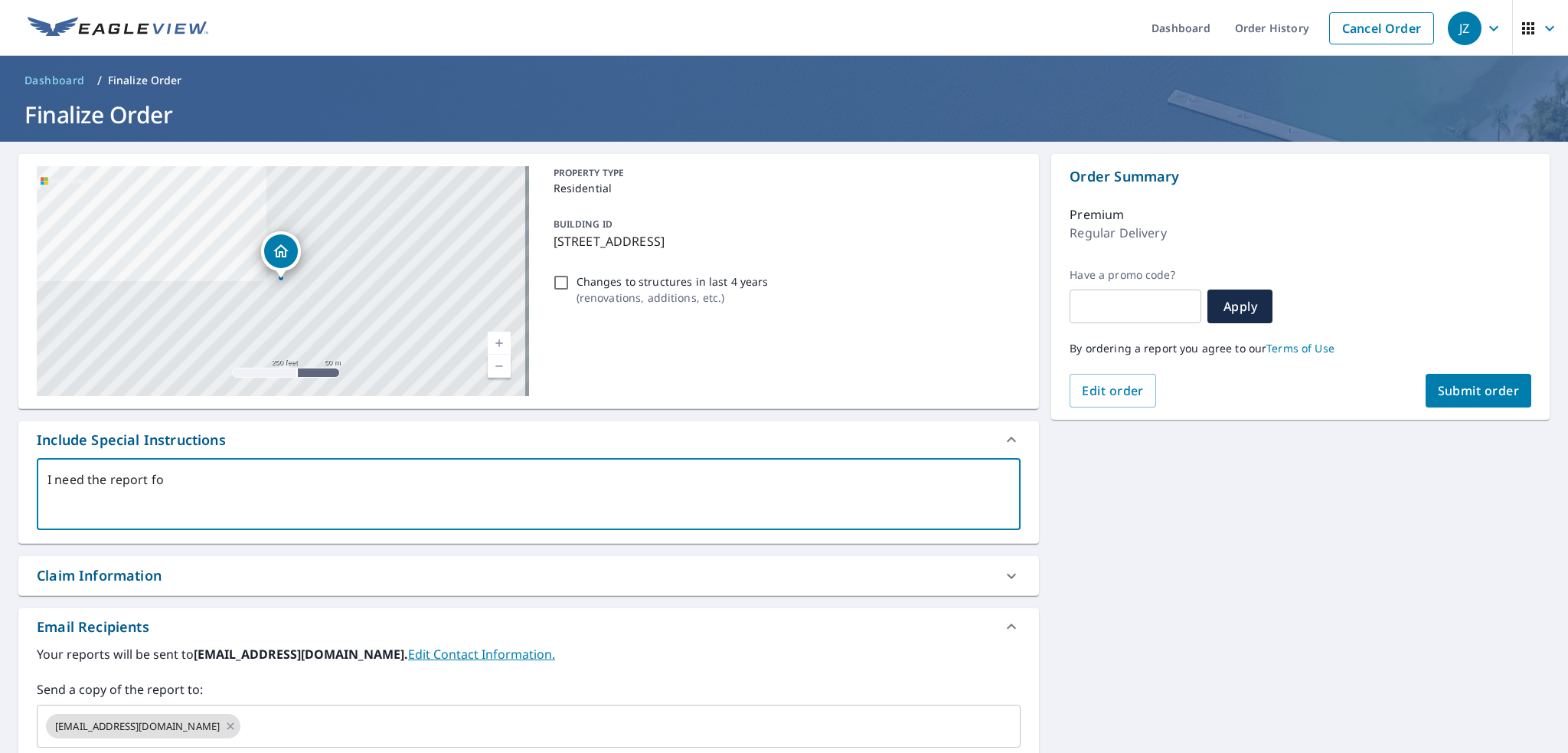
type textarea "I need the report for"
type textarea "x"
type textarea "I need the report for"
type textarea "x"
type textarea "I need the report for t"
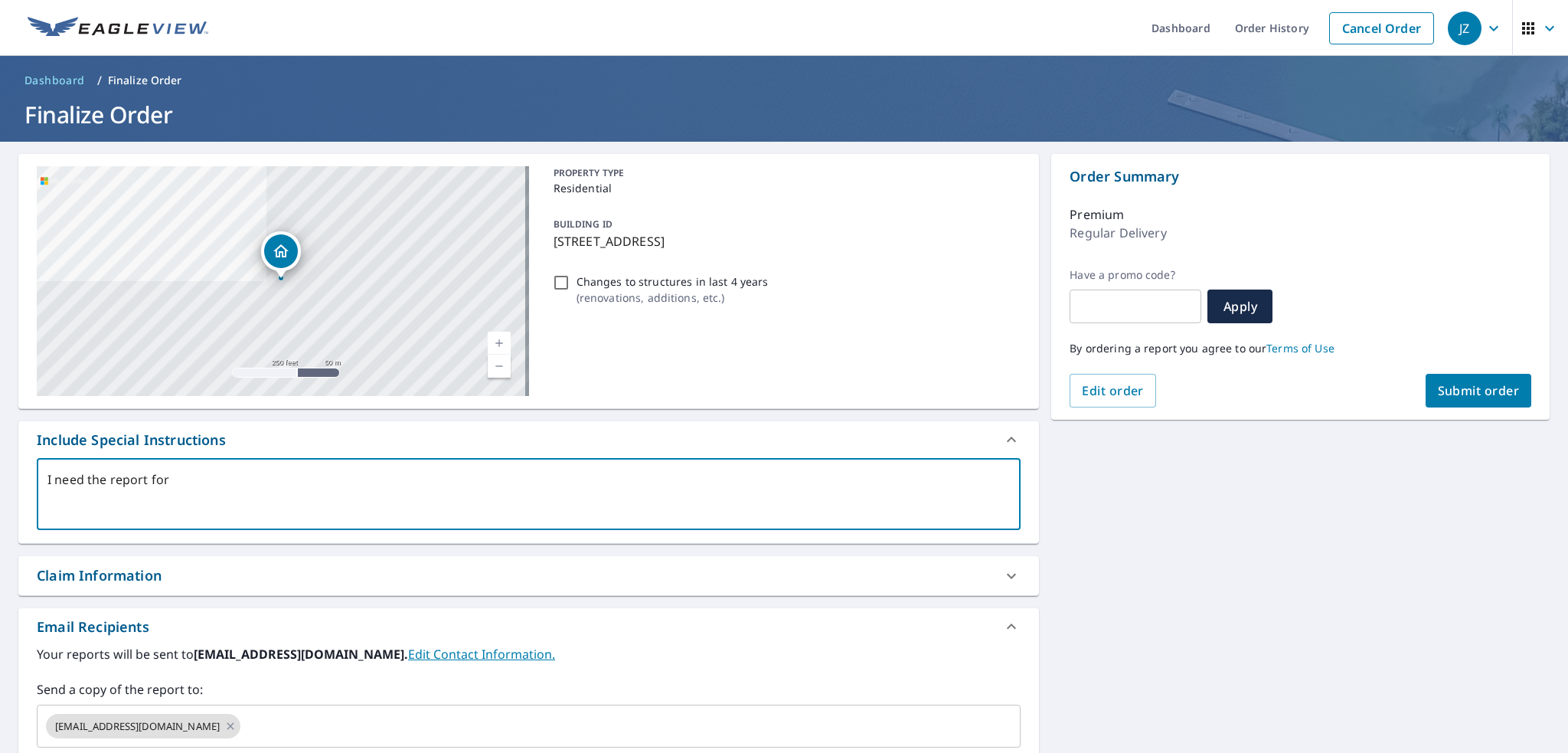
type textarea "x"
type textarea "I need the report for th"
type textarea "x"
type textarea "I need the report for the"
type textarea "x"
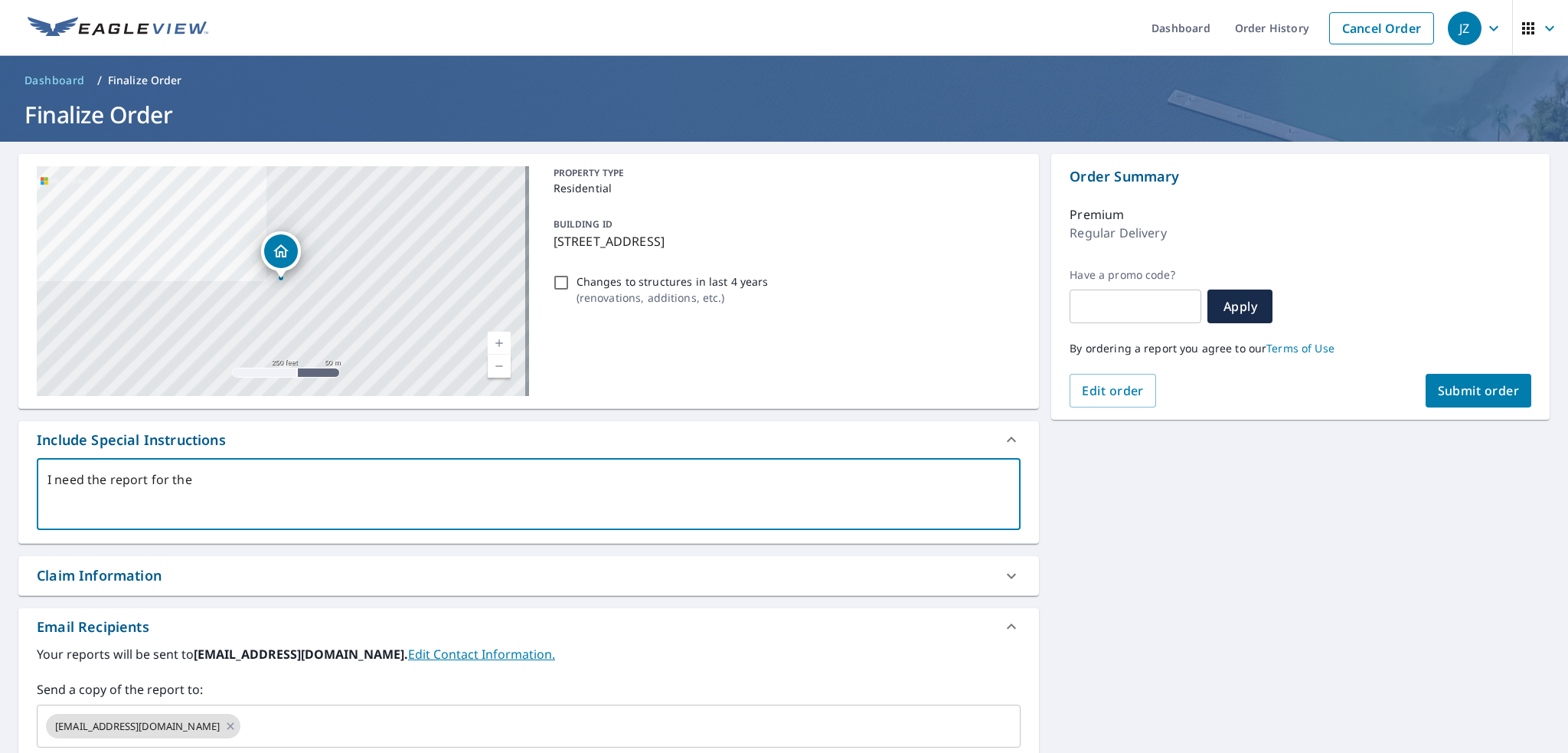
type textarea "I need the report for the"
type textarea "x"
type textarea "I need the report for the l"
type textarea "x"
type textarea "I need the report for the la"
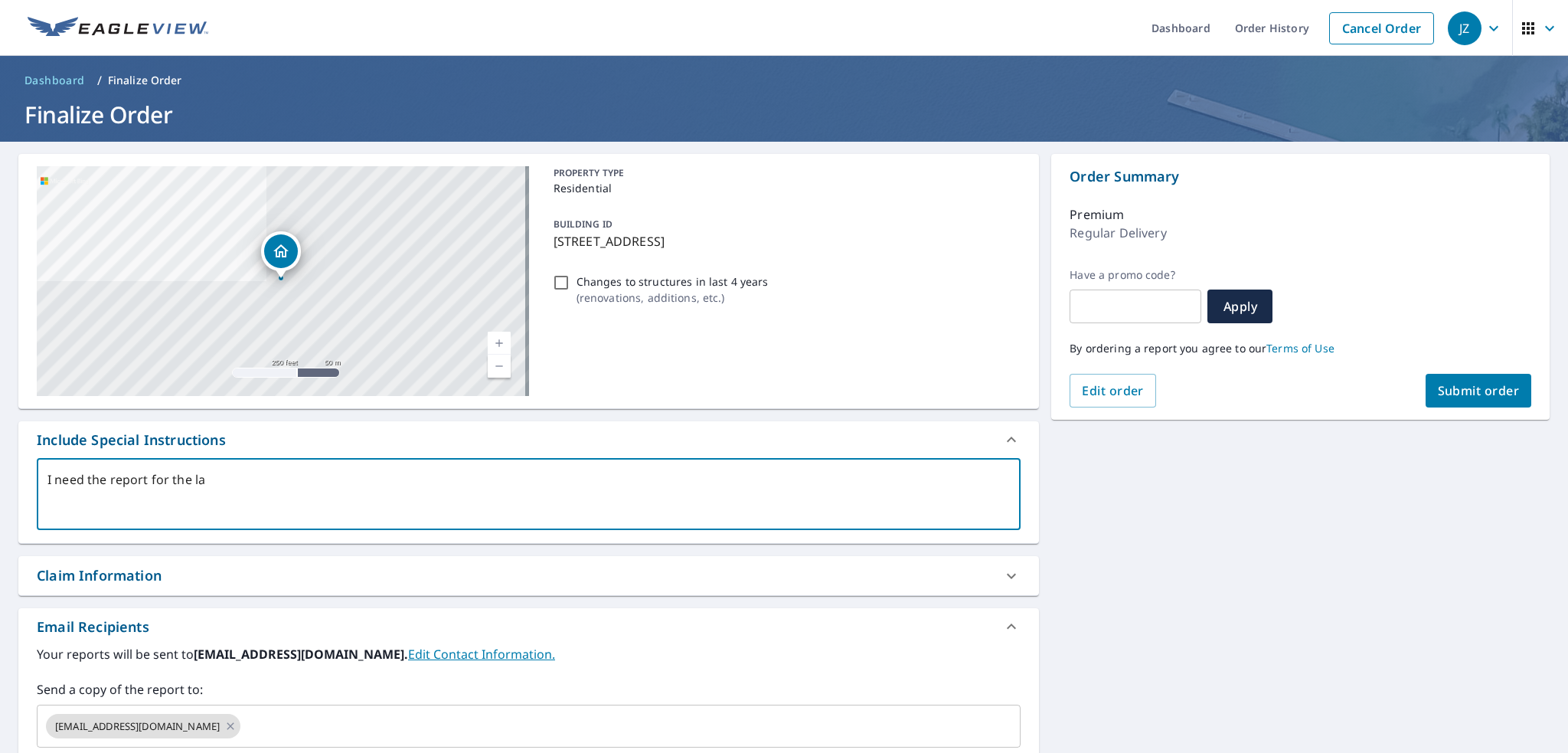
type textarea "x"
type textarea "I need the report for the lar"
type textarea "x"
type textarea "I need the report for the larg"
type textarea "x"
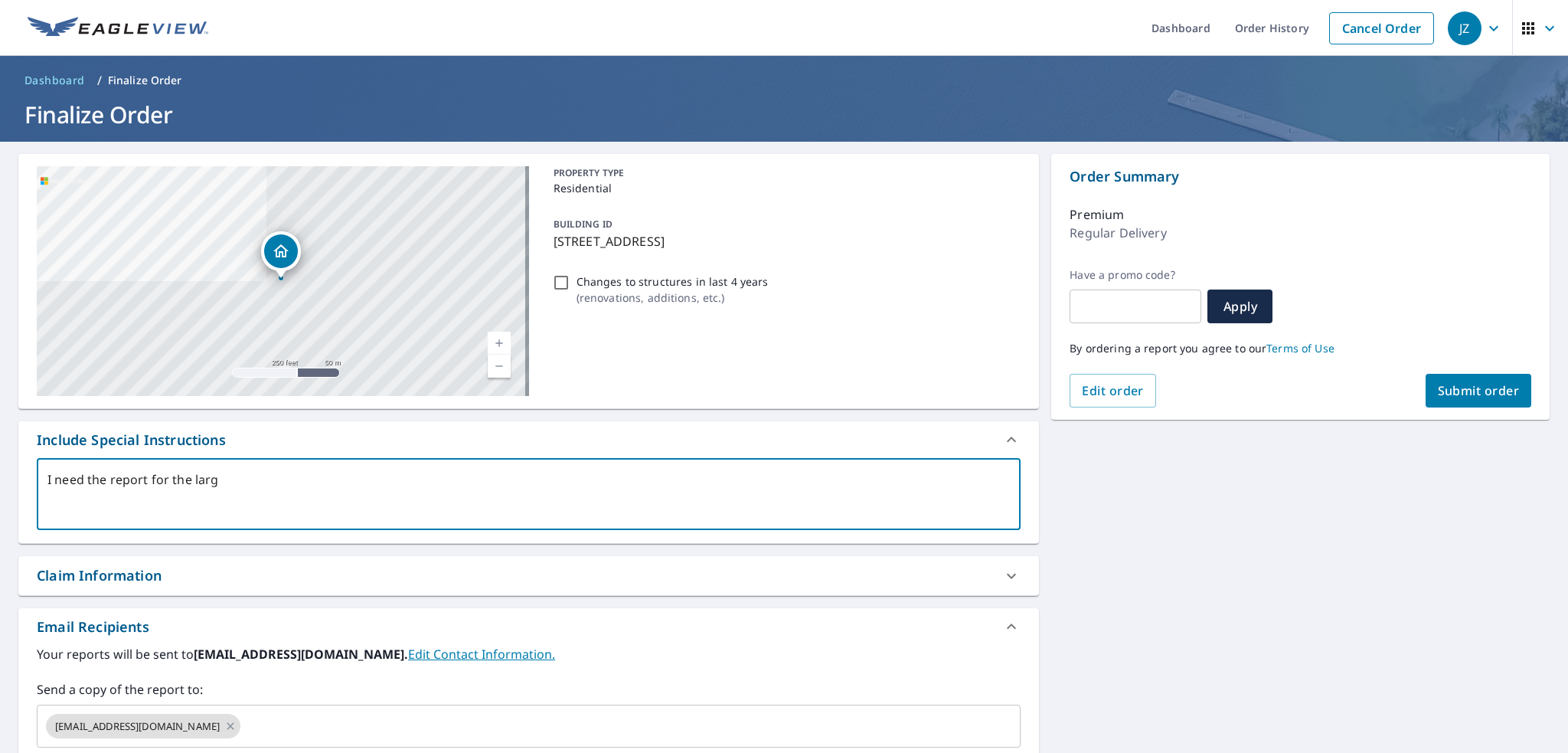
type textarea "I need the report for the large"
type textarea "x"
type textarea "I need the report for the large"
type textarea "x"
type textarea "I need the report for the large s"
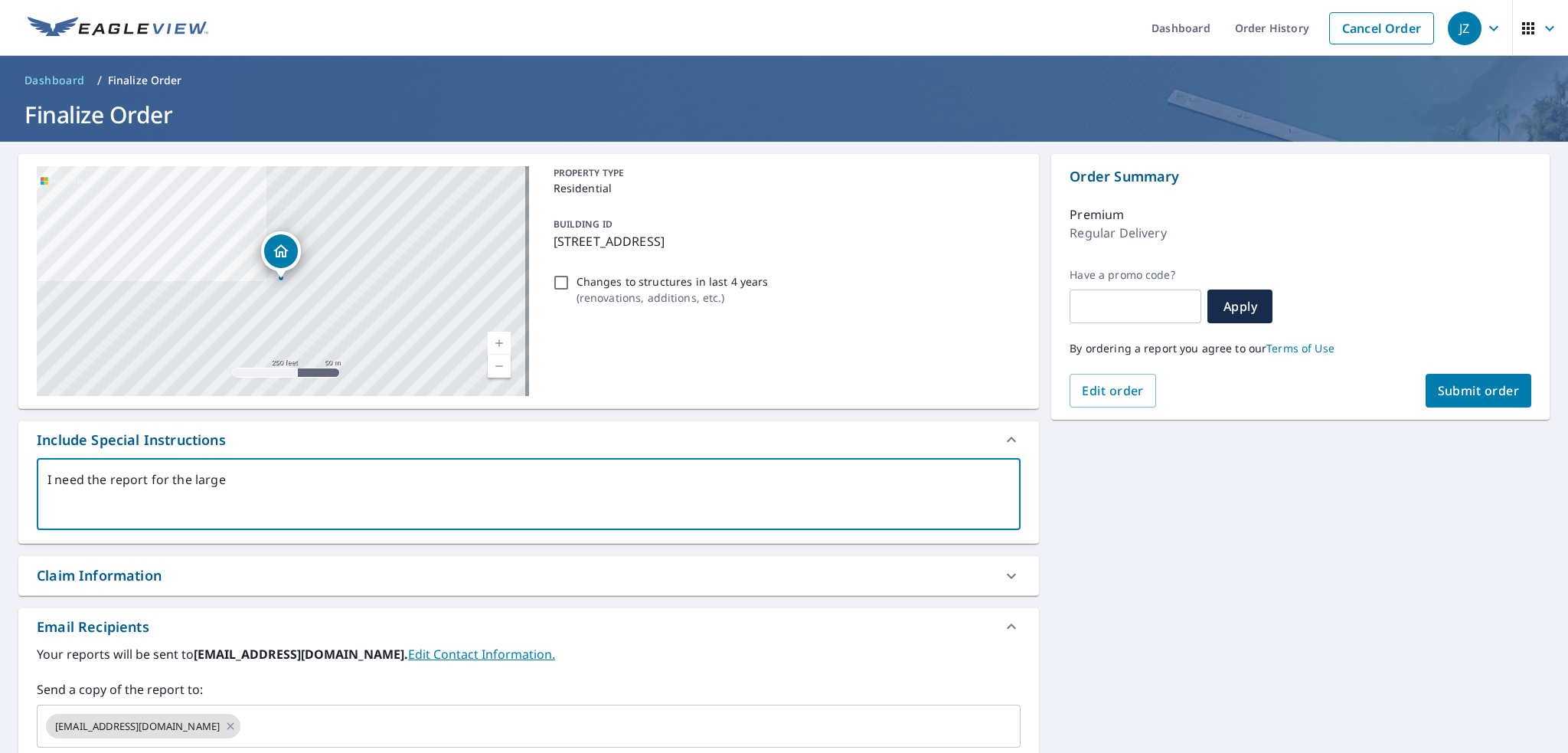
type textarea "x"
type textarea "I need the report for the large st"
type textarea "x"
type textarea "I need the report for the large str"
type textarea "x"
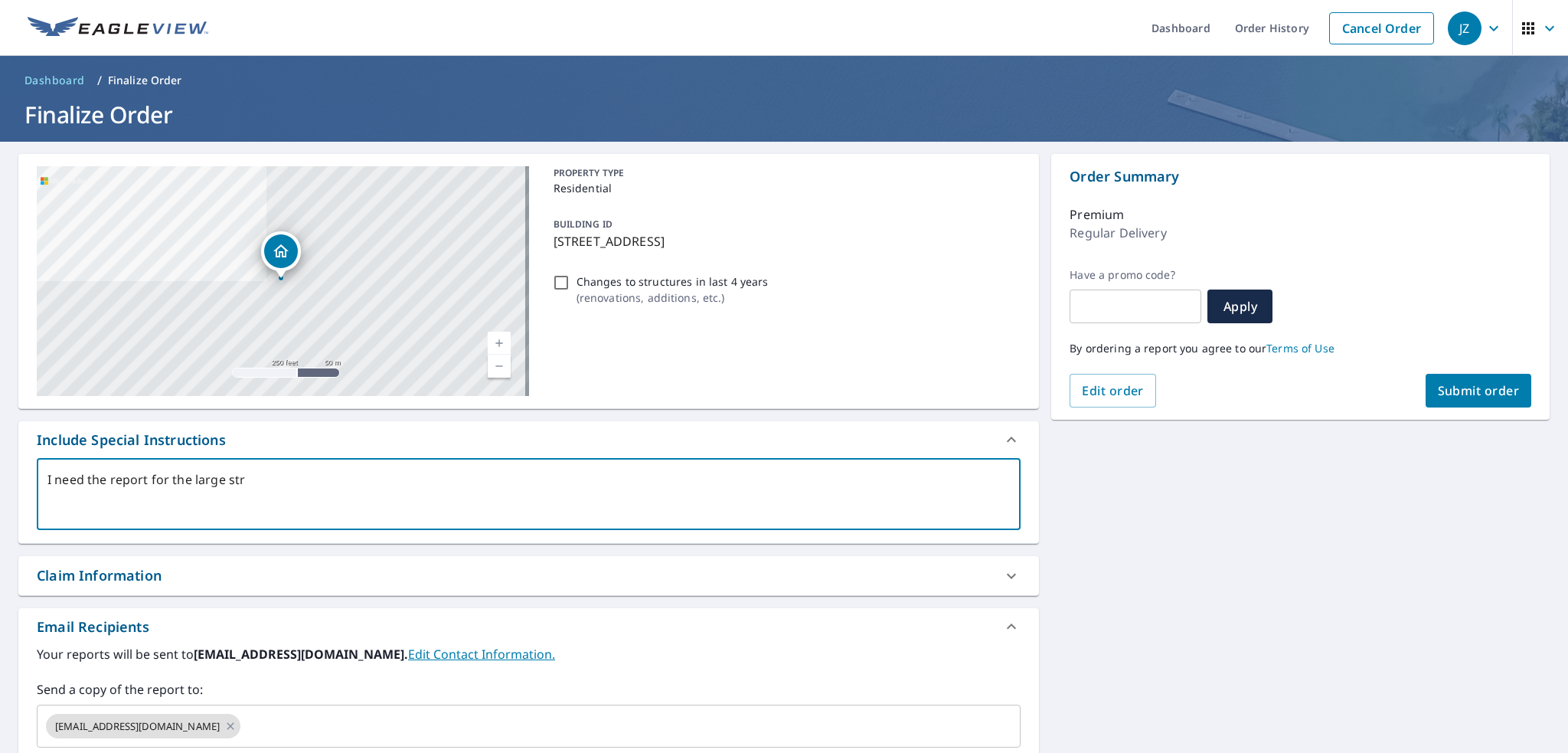
type textarea "I need the report for the large stru"
type textarea "x"
type textarea "I need the report for the large struc"
type textarea "x"
type textarea "I need the report for the large struct"
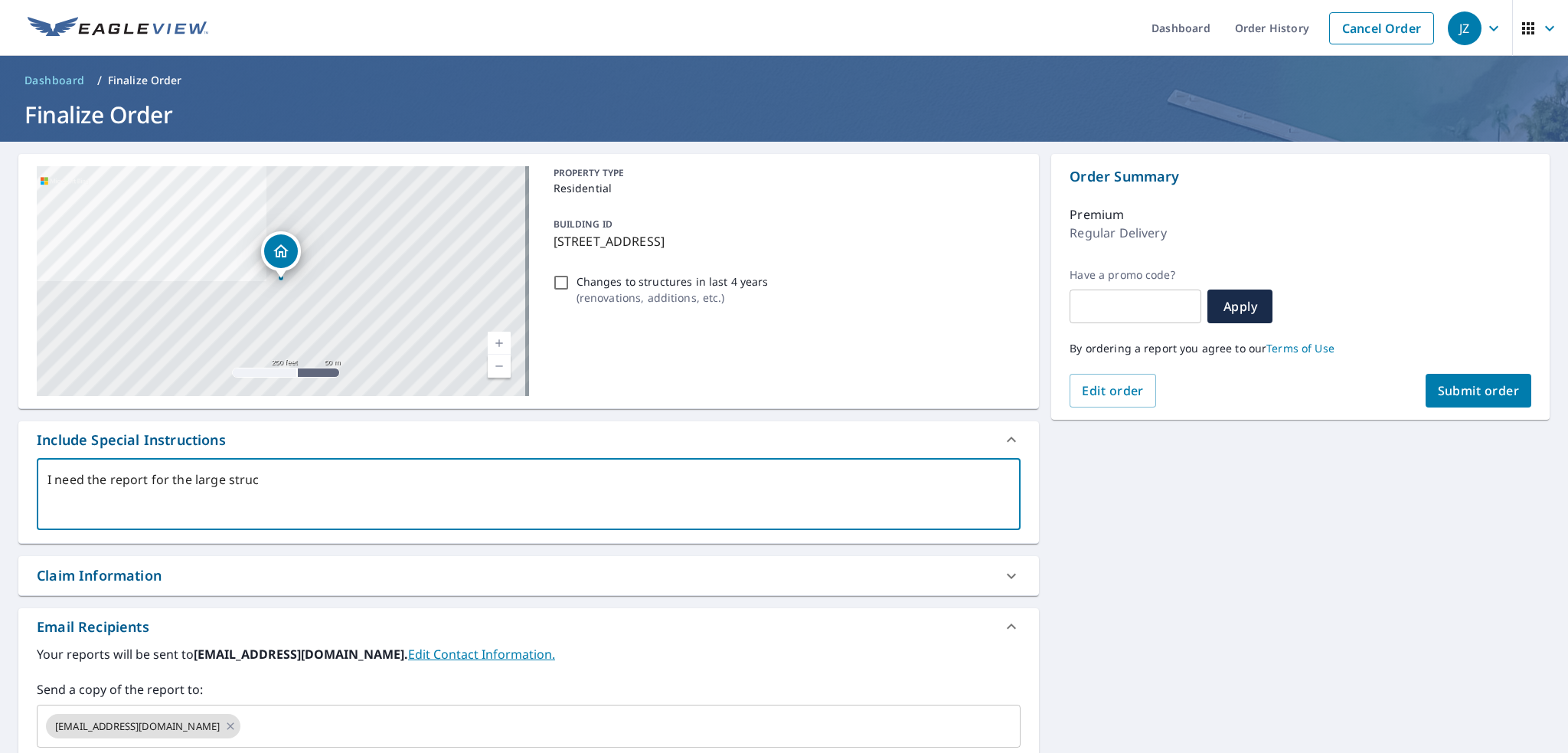
type textarea "x"
type textarea "I need the report for the large structu"
type textarea "x"
type textarea "I need the report for the large structur"
type textarea "x"
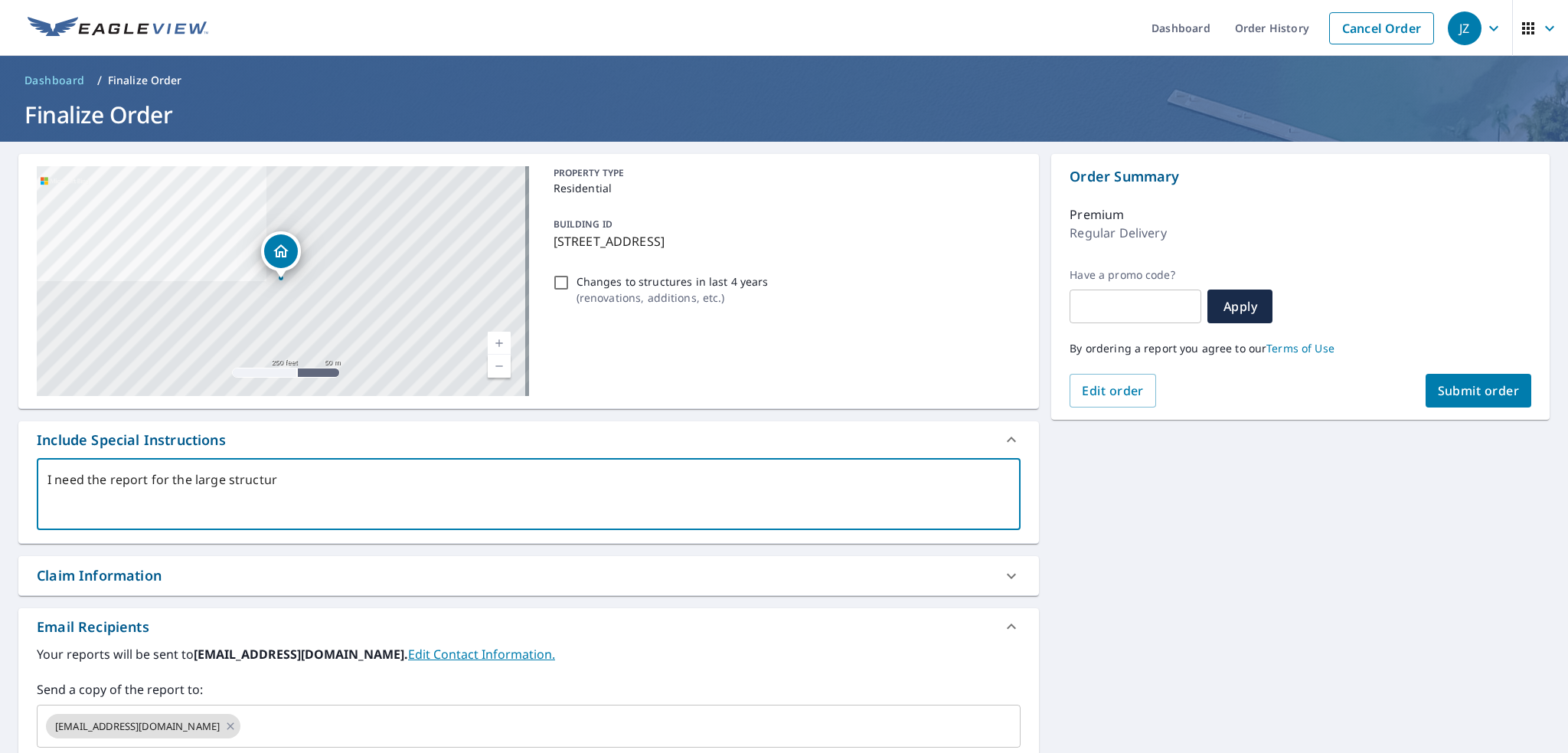
type textarea "I need the report for the large structure"
type textarea "x"
type textarea "I need the report for the large structure"
type textarea "x"
type textarea "I need the report for the large structure a"
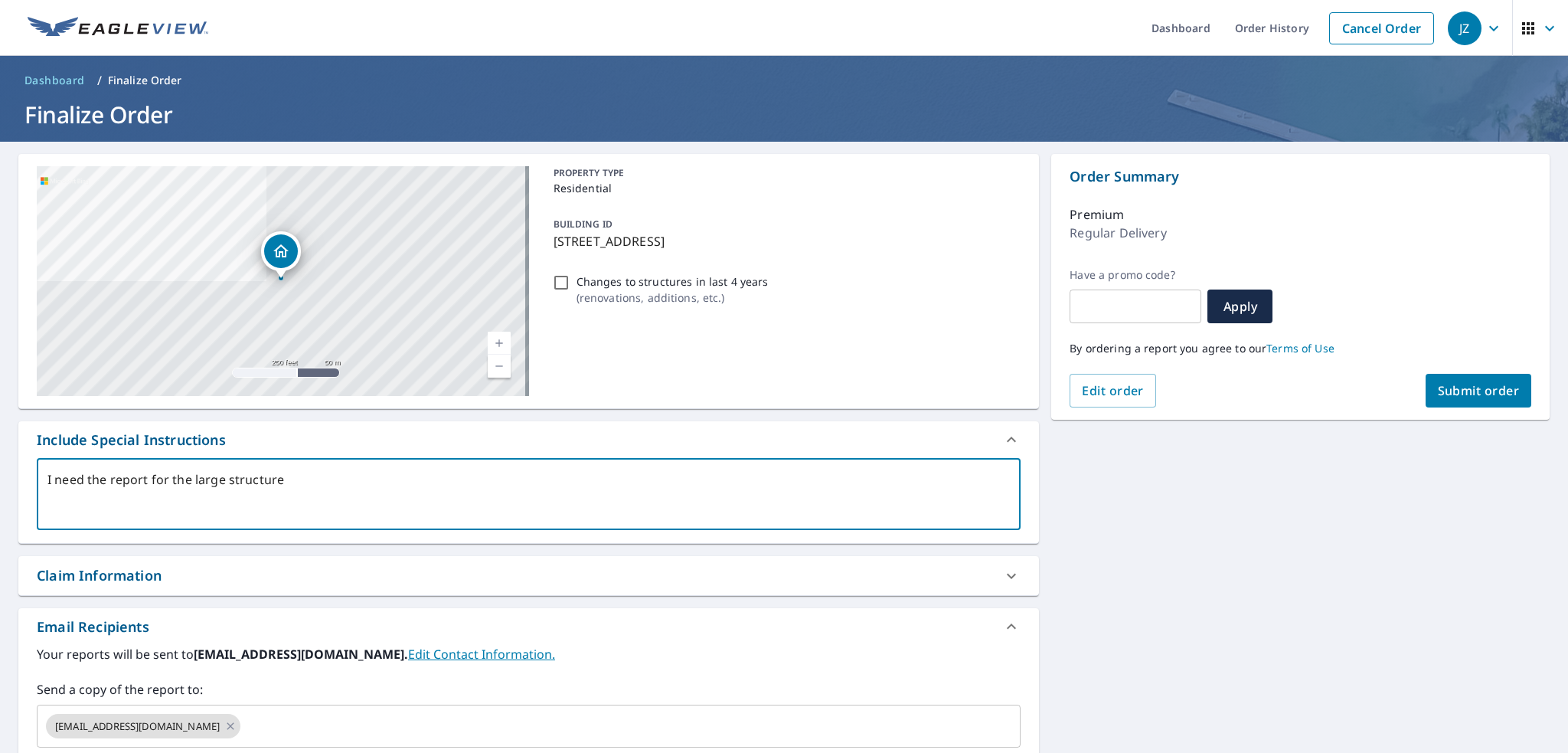
type textarea "x"
type textarea "I need the report for the large structure as"
type textarea "x"
type textarea "I need the report for the large structure as"
type textarea "x"
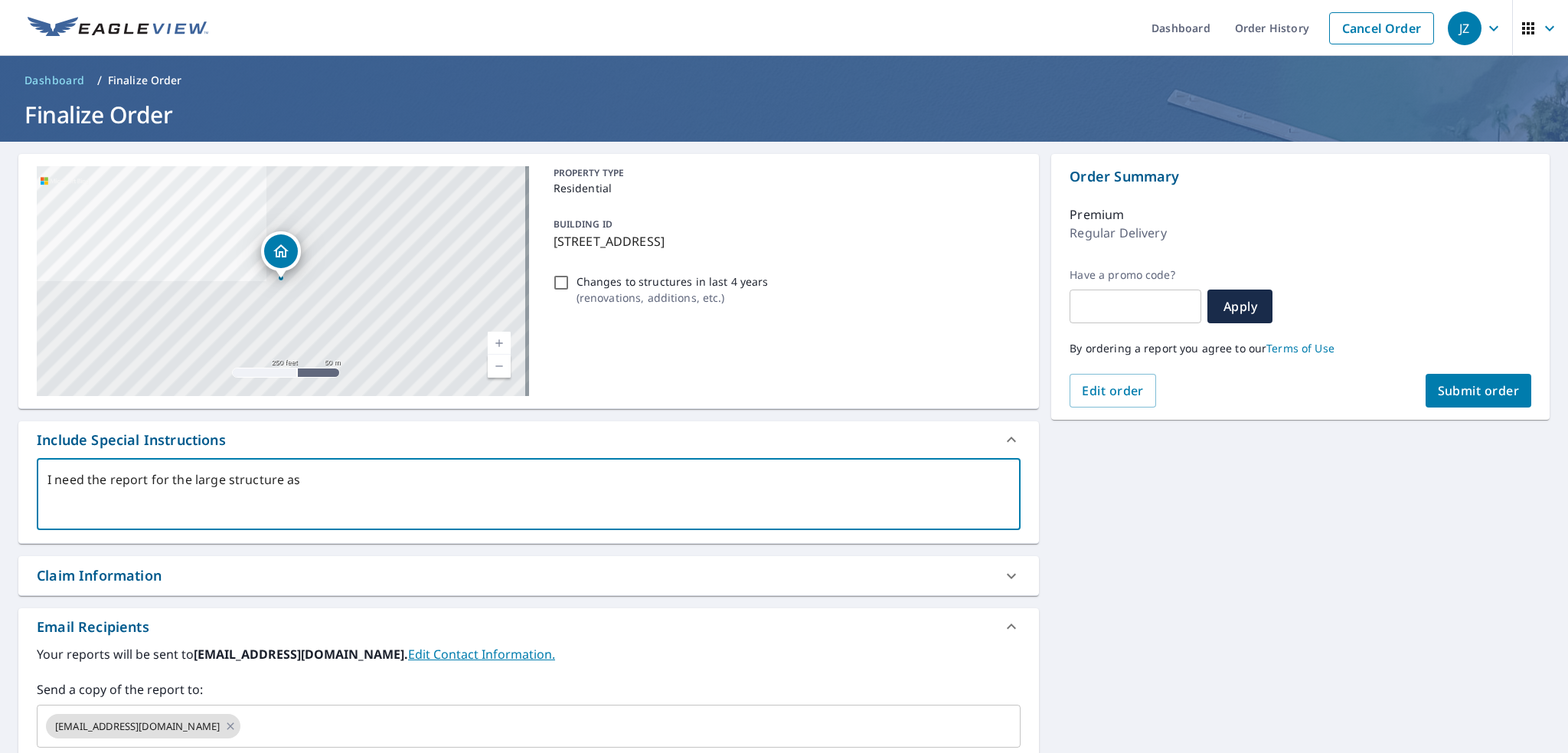
type textarea "I need the report for the large structure as n"
type textarea "x"
type textarea "I need the report for the large structure as no"
type textarea "x"
type textarea "I need the report for the large structure as not"
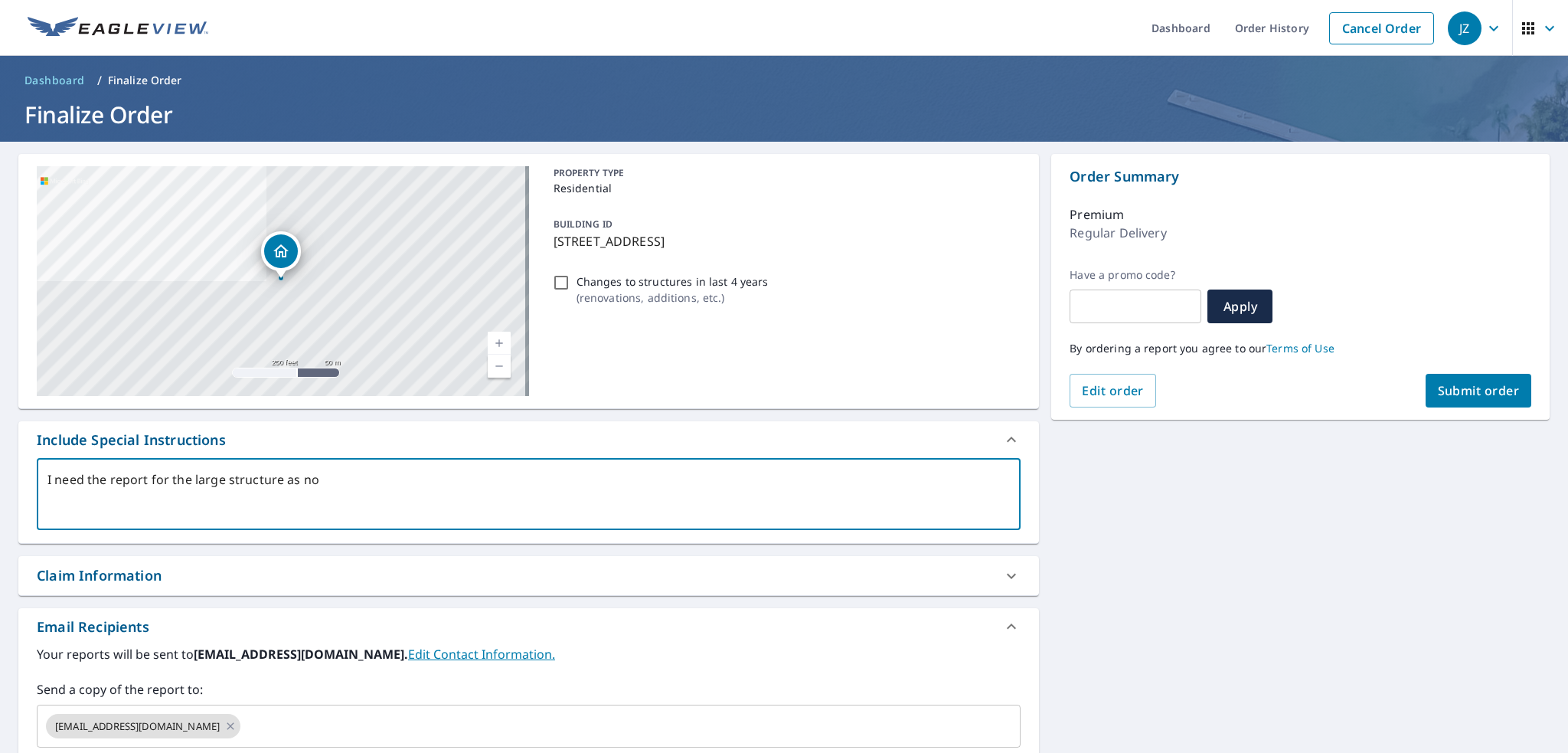
type textarea "x"
type textarea "I need the report for the large structure as note"
type textarea "x"
type textarea "I need the report for the large structure as noted"
type textarea "x"
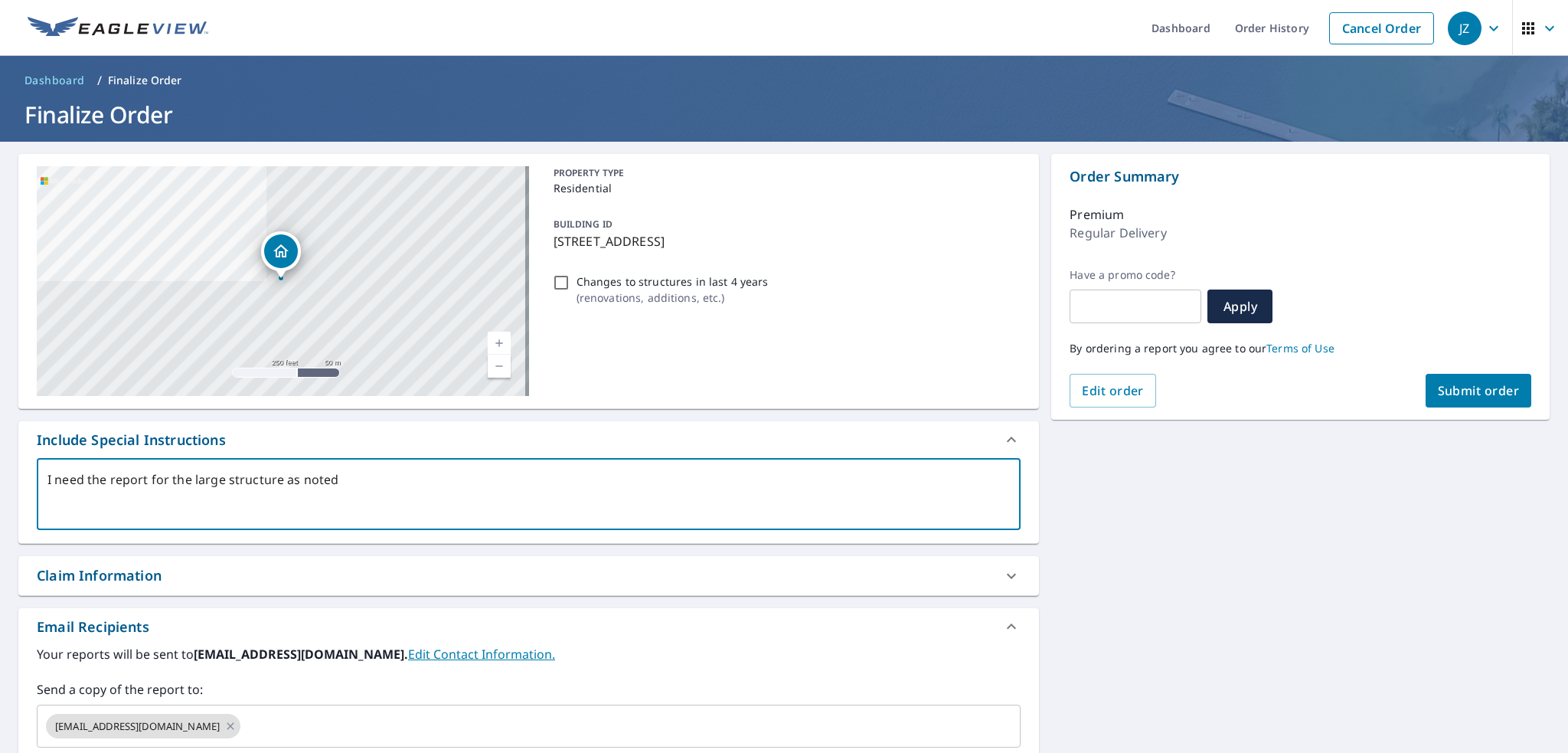
type textarea "I need the report for the large structure as noted"
type textarea "x"
type textarea "I need the report for the large structure as noted b"
type textarea "x"
type textarea "I need the report for the large structure as noted by"
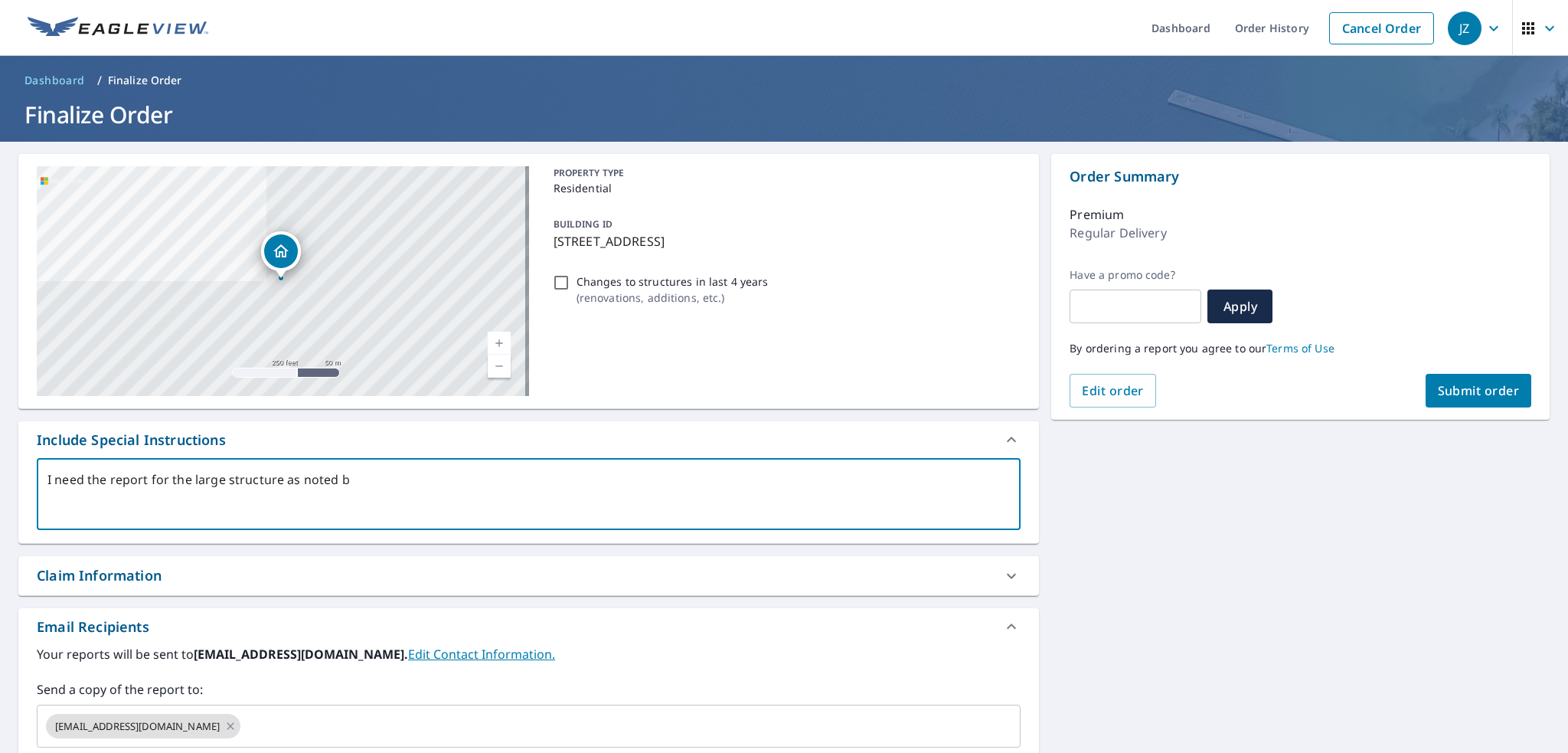
type textarea "x"
type textarea "I need the report for the large structure as noted by"
type textarea "x"
type textarea "I need the report for the large structure as noted by t"
type textarea "x"
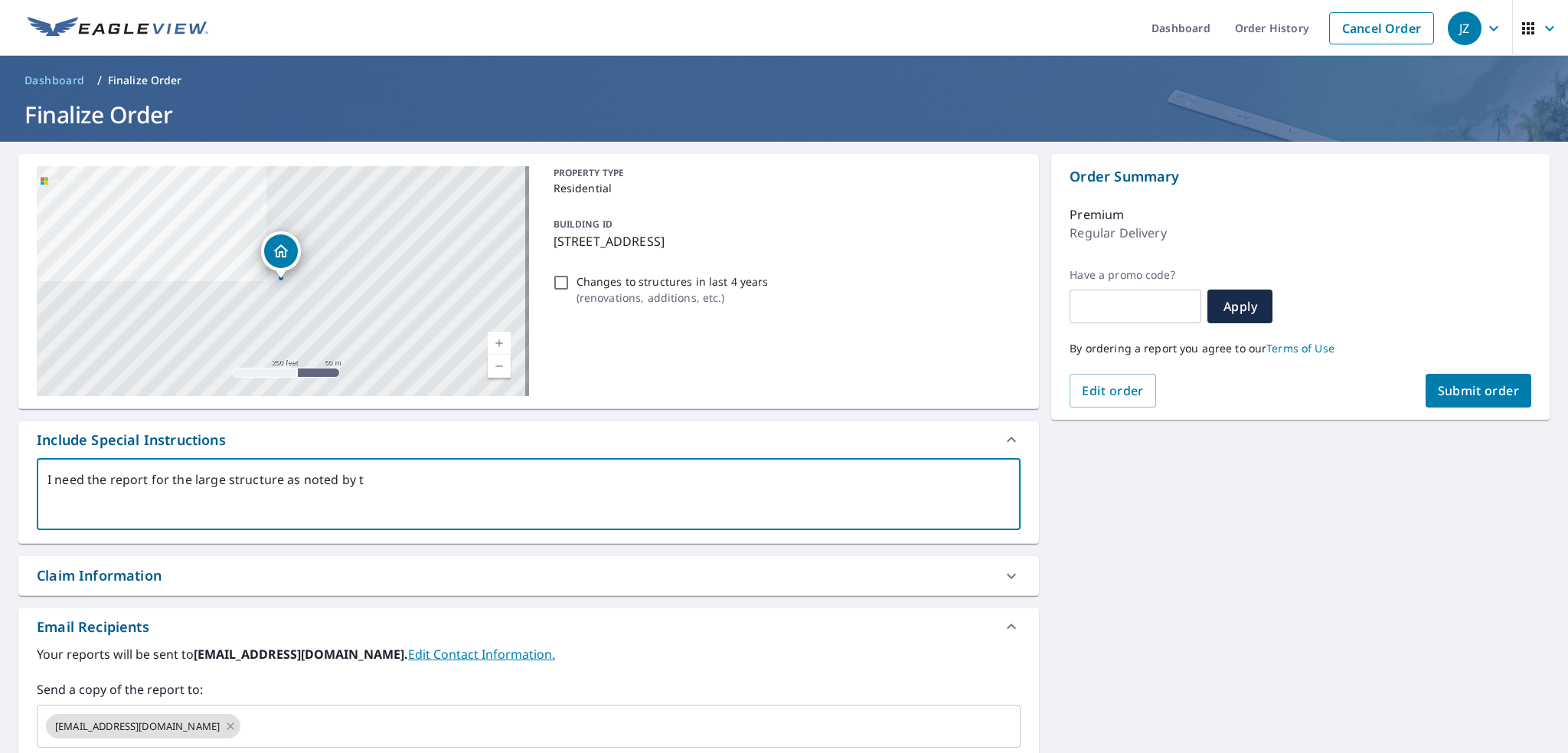
type textarea "I need the report for the large structure as noted by th"
type textarea "x"
type textarea "I need the report for the large structure as noted by the"
type textarea "x"
type textarea "I need the report for the large structure as noted by the"
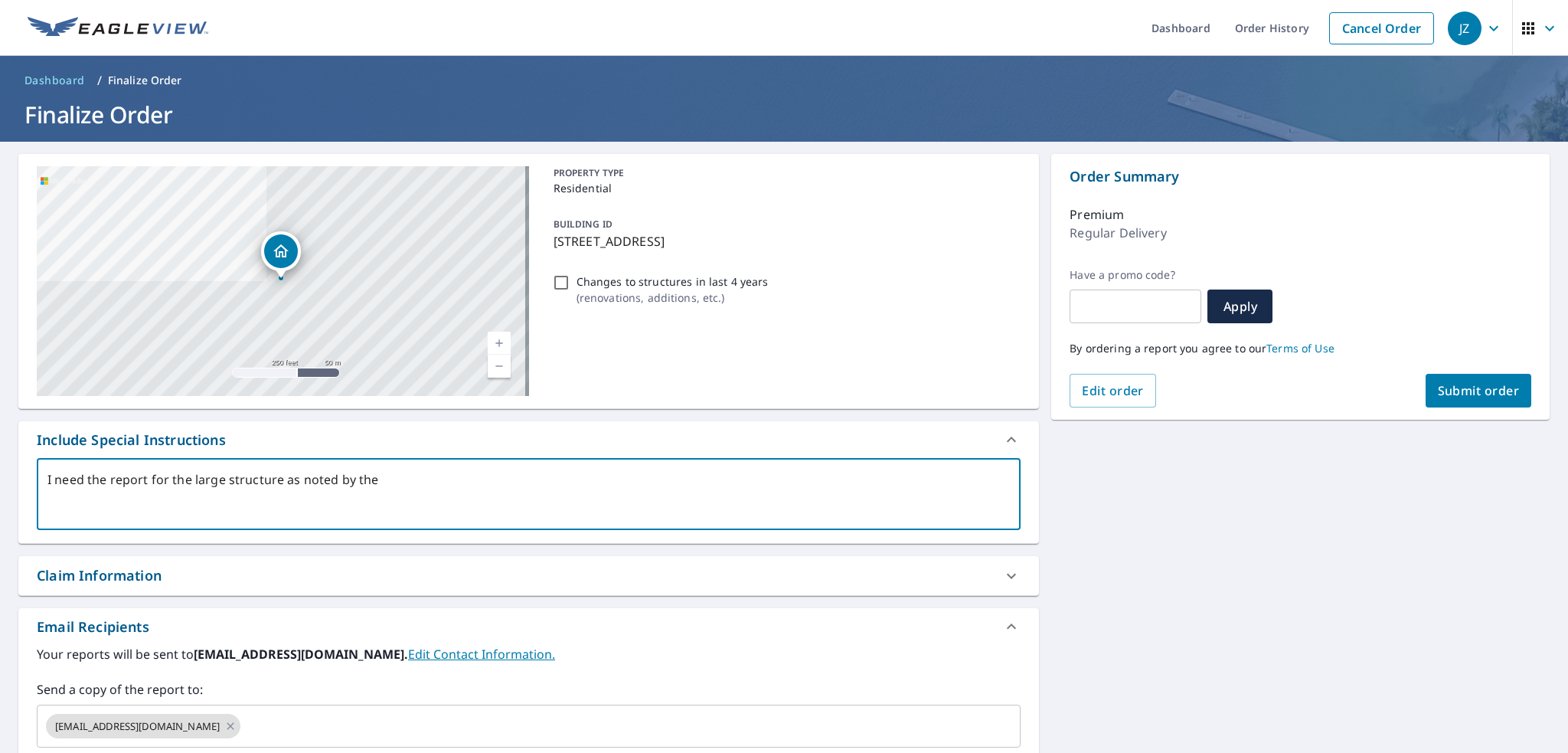
type textarea "x"
type textarea "I need the report for the large structure as noted by the"
type textarea "x"
type textarea "I need the report for the large structure as noted by th"
type textarea "x"
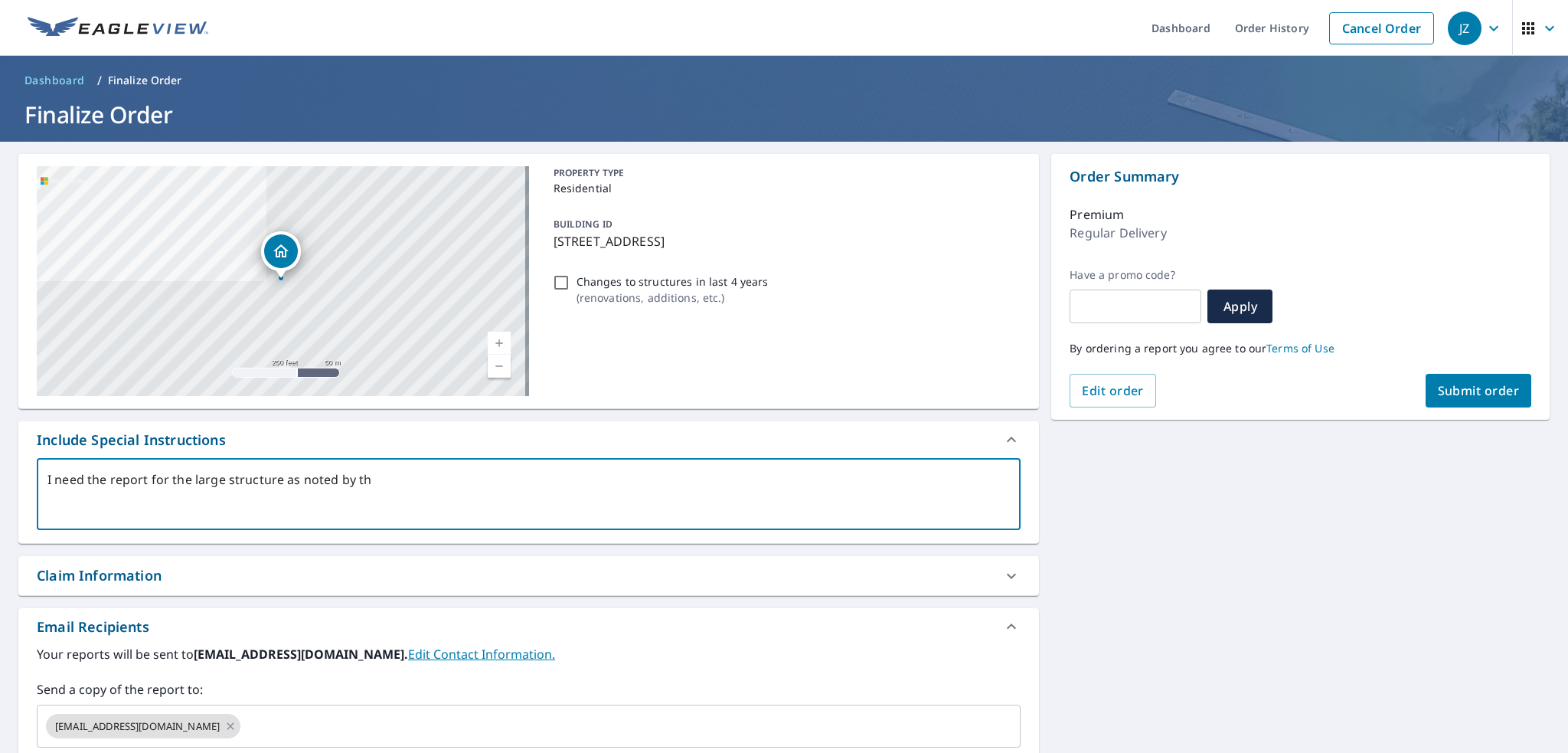
type textarea "I need the report for the large structure as noted by t"
type textarea "x"
type textarea "I need the report for the large structure as noted by"
type textarea "x"
type textarea "I need the report for the large structure as noted by"
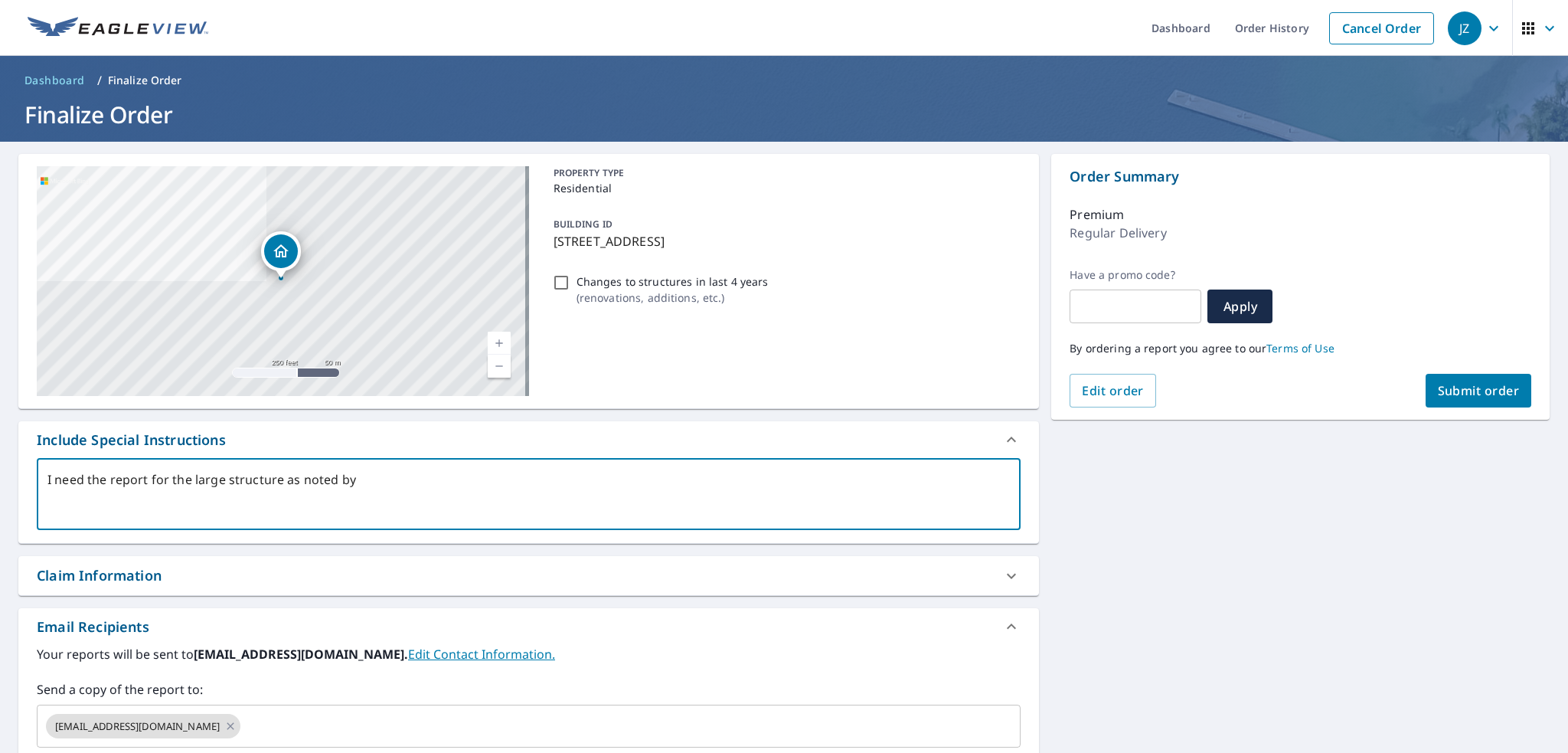
type textarea "x"
type textarea "I need the report for the large structure as noted b"
type textarea "x"
type textarea "I need the report for the large structure as noted"
type textarea "x"
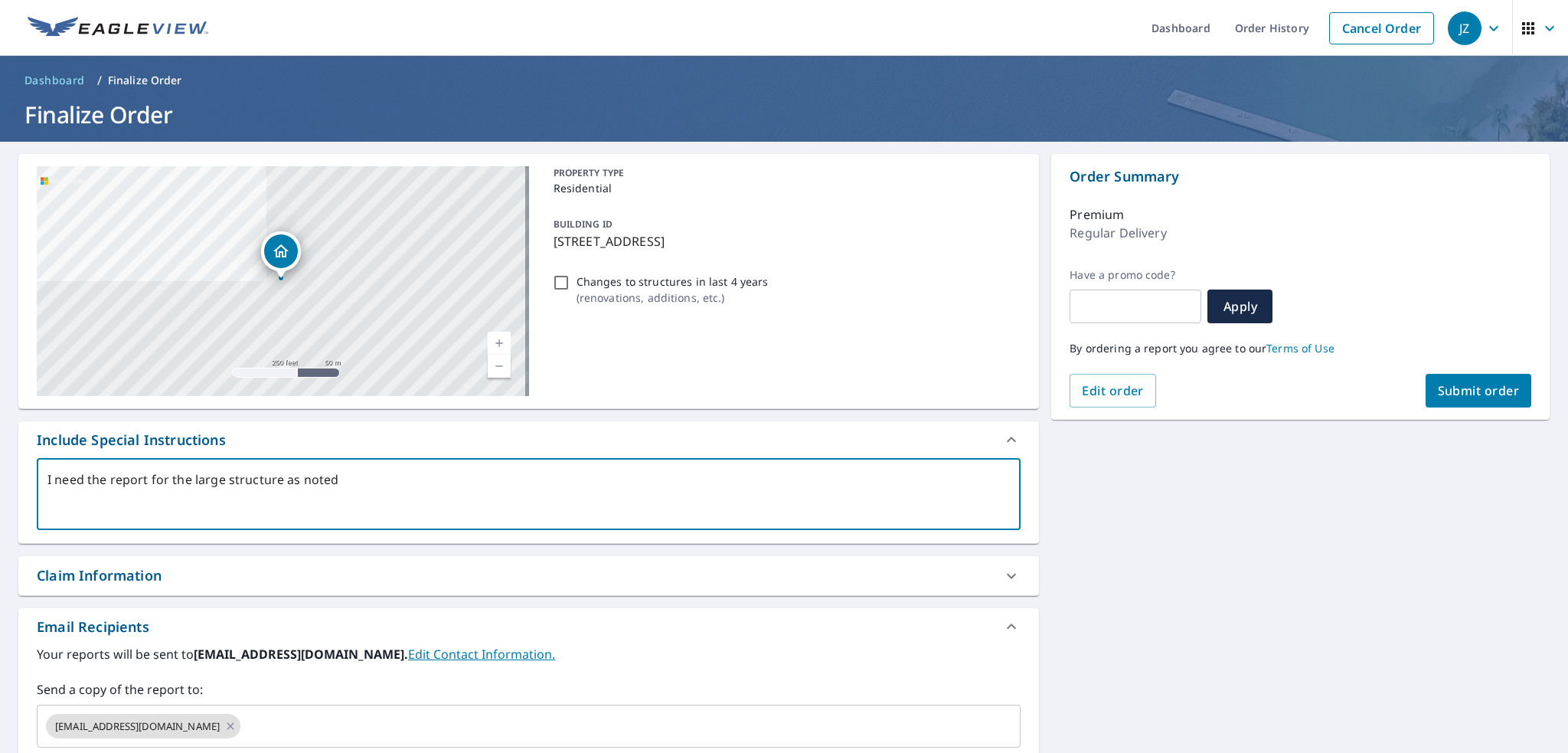
type textarea "I need the report for the large structure as noted"
type textarea "x"
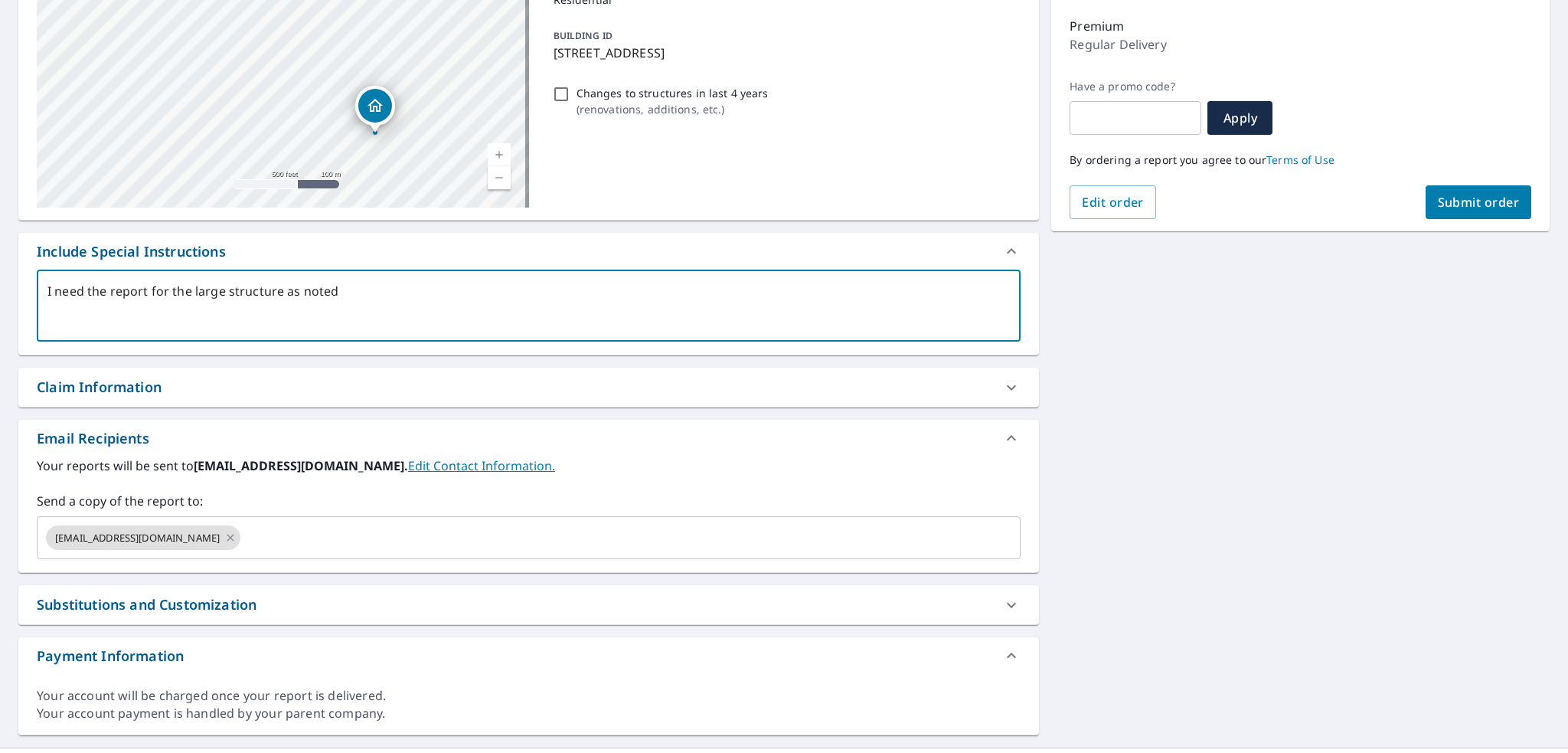
scroll to position [220, 0]
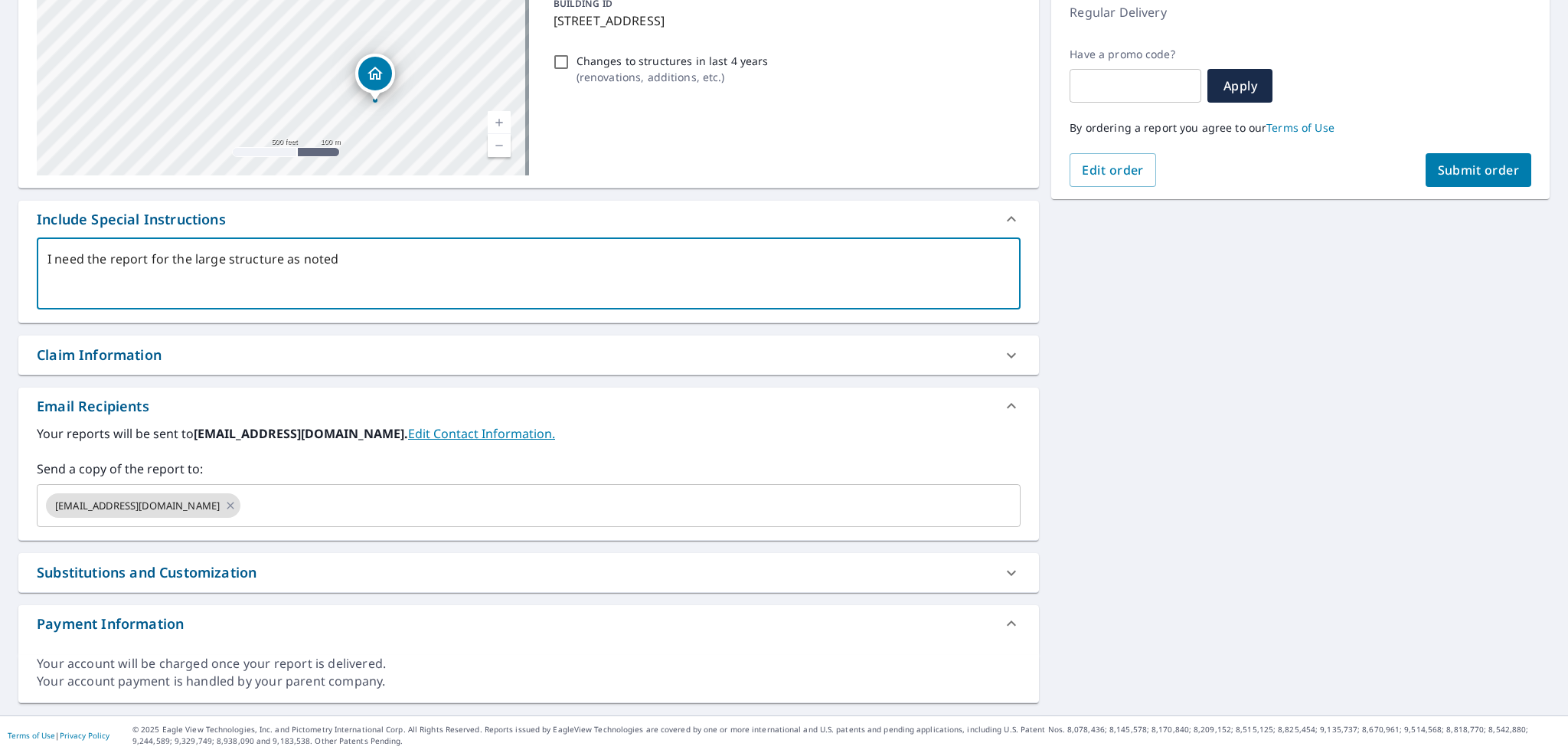
type textarea "I need the report for the large structure as noted"
click at [1433, 155] on button "Submit order" at bounding box center [1479, 170] width 106 height 34
type textarea "x"
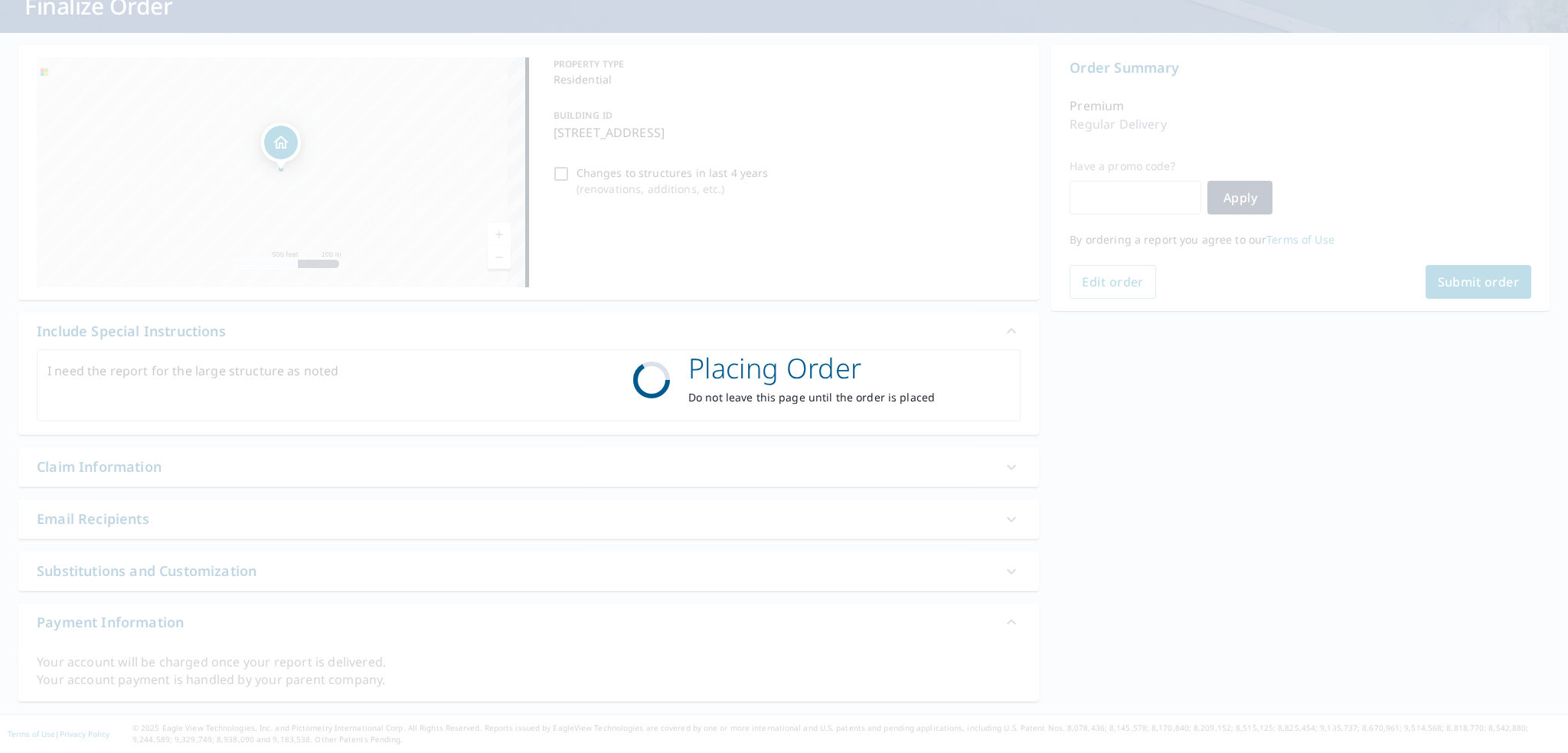
scroll to position [107, 0]
